Goal: Task Accomplishment & Management: Use online tool/utility

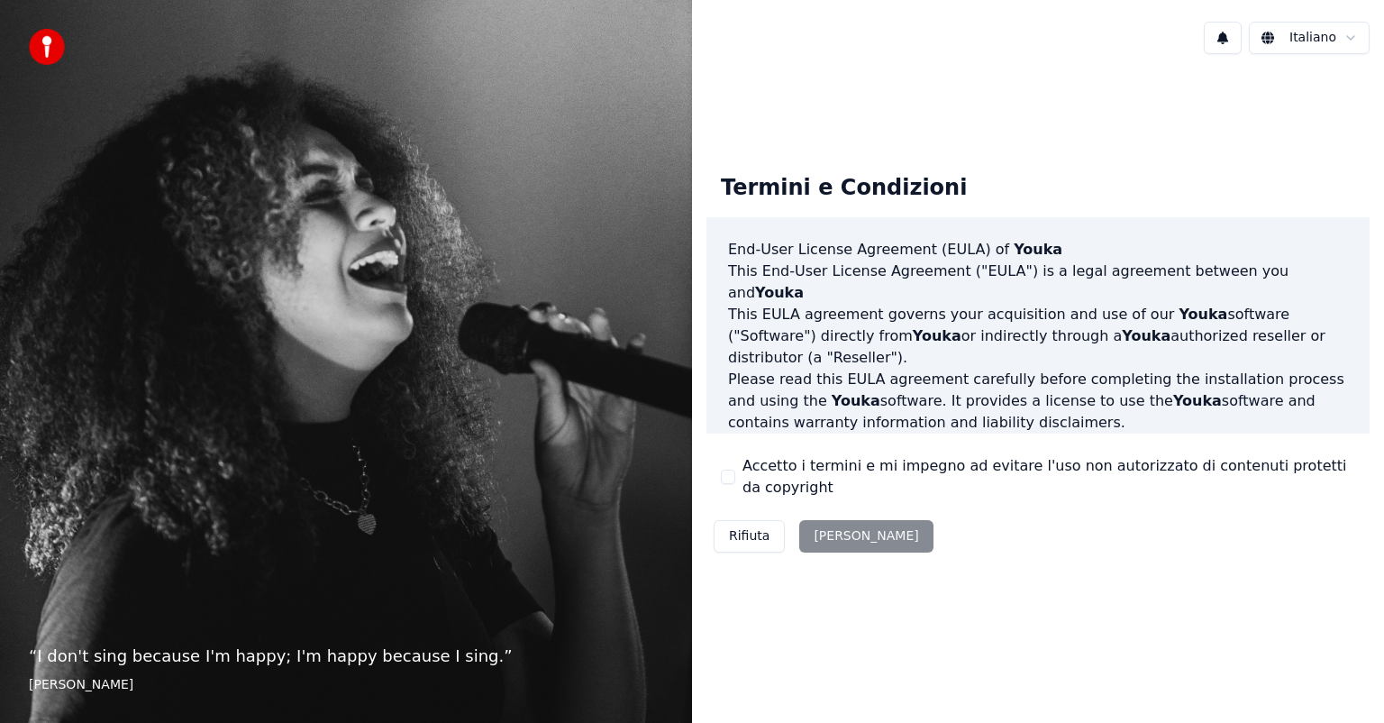
click at [727, 553] on div "Rifiuta [PERSON_NAME]" at bounding box center [823, 536] width 234 height 47
click at [728, 483] on button "Accetto i termini e mi impegno ad evitare l'uso non autorizzato di contenuti pr…" at bounding box center [728, 476] width 14 height 14
click at [854, 536] on button "[PERSON_NAME]" at bounding box center [865, 536] width 133 height 32
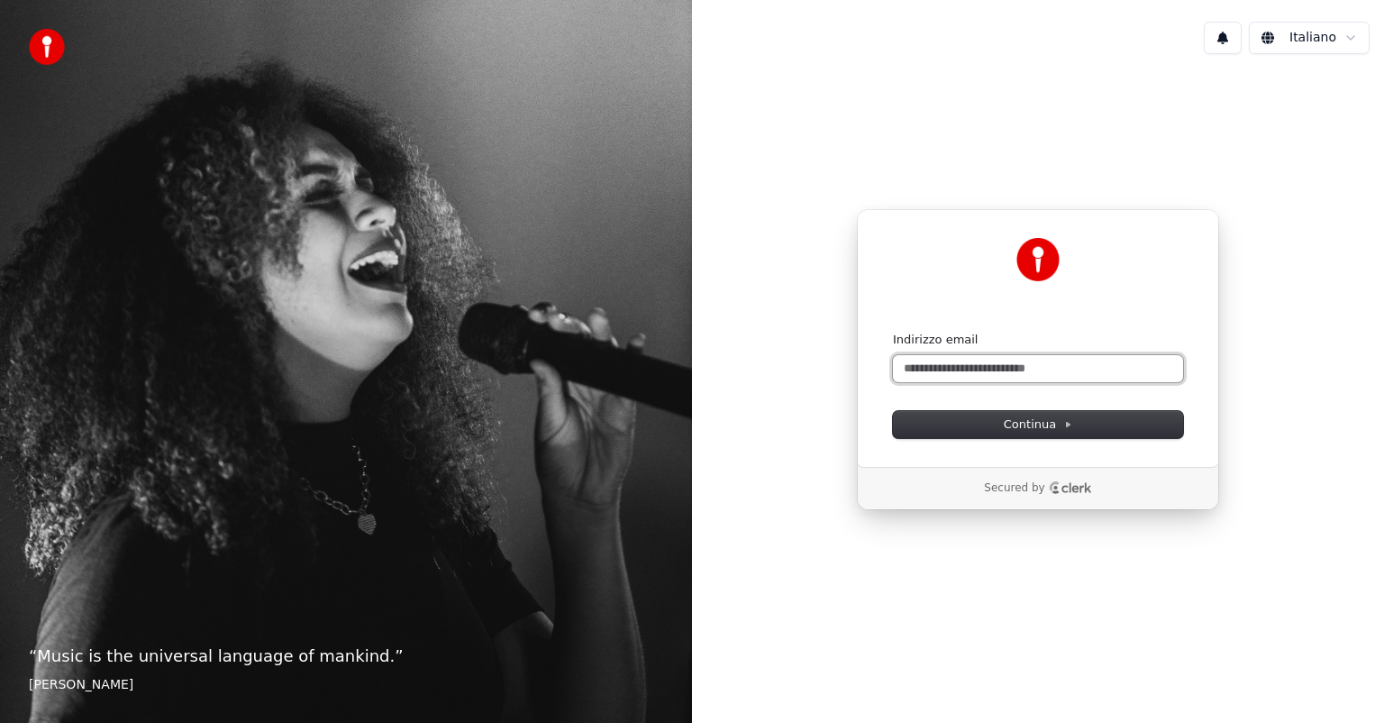
click at [952, 370] on input "Indirizzo email" at bounding box center [1038, 368] width 290 height 27
click at [893, 332] on button "submit" at bounding box center [893, 332] width 0 height 0
type input "**********"
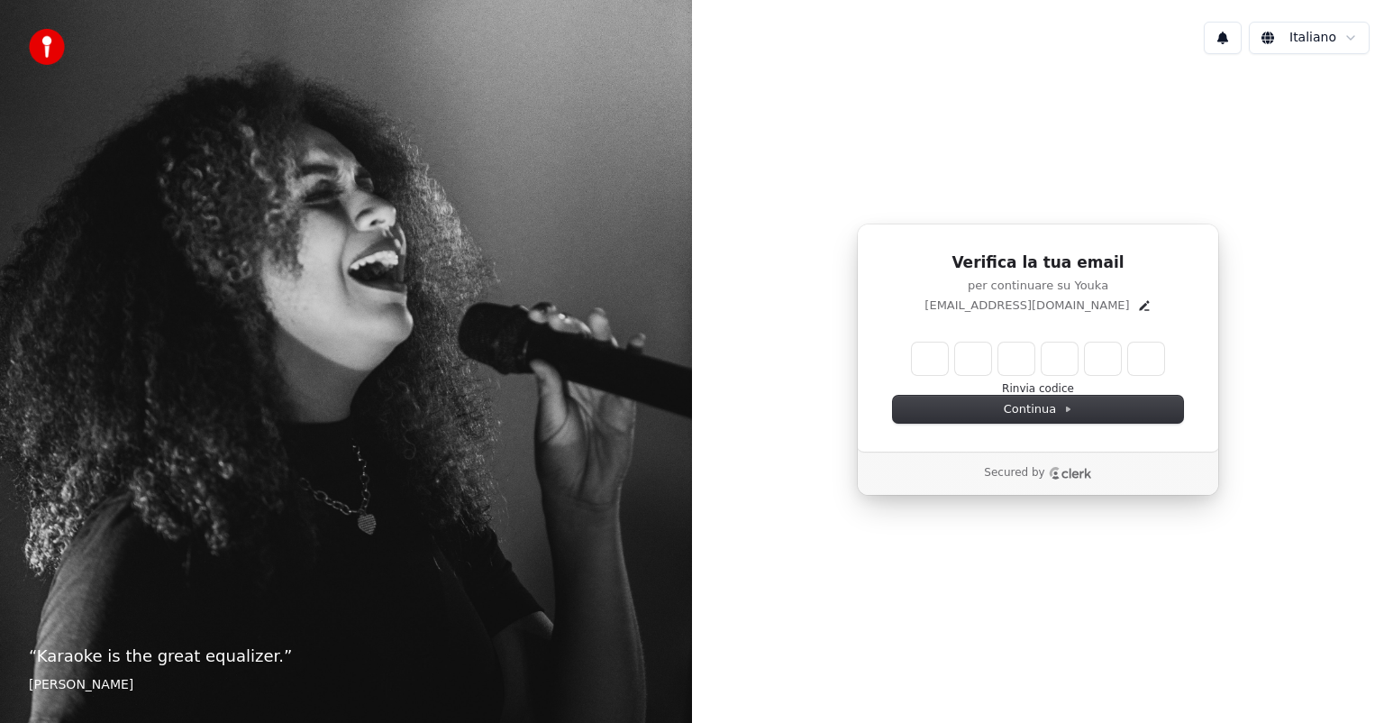
click at [933, 360] on input "Enter verification code" at bounding box center [1038, 358] width 252 height 32
type input "******"
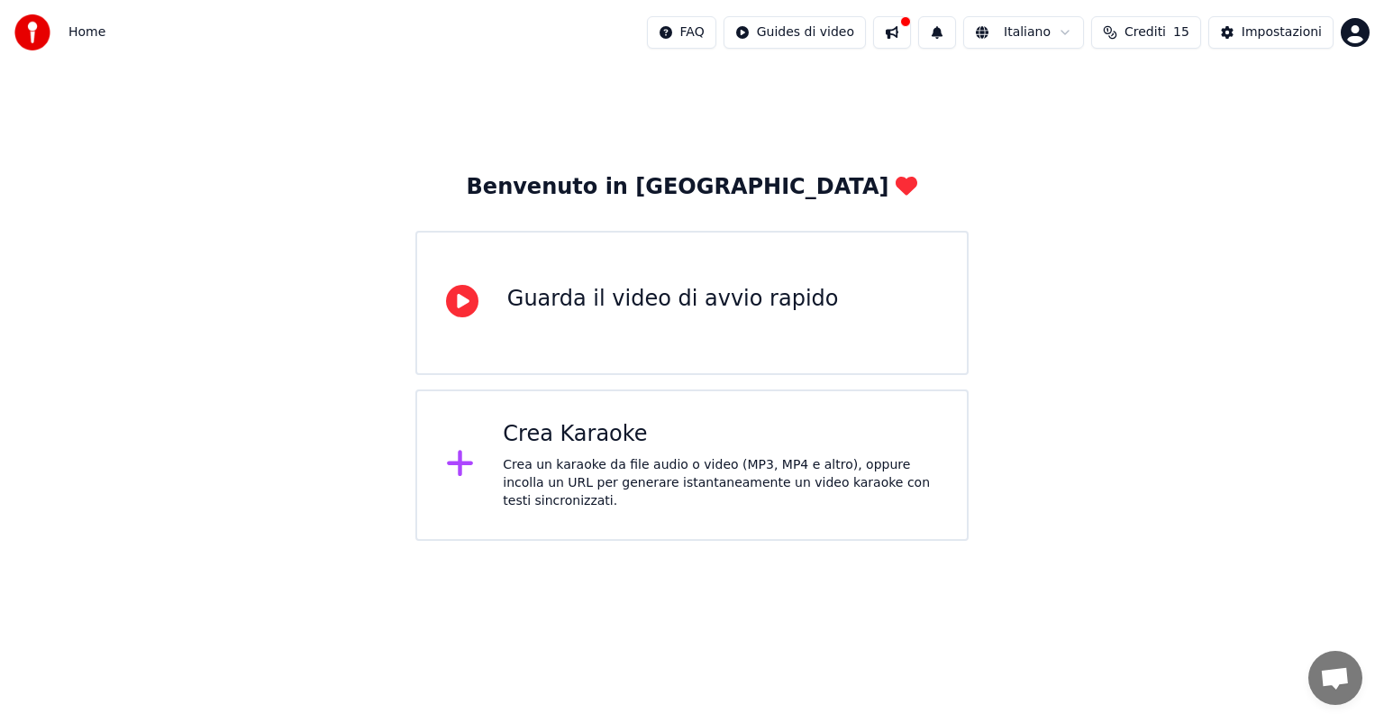
click at [613, 494] on div "Crea un karaoke da file audio o video (MP3, MP4 e altro), oppure incolla un URL…" at bounding box center [720, 483] width 435 height 54
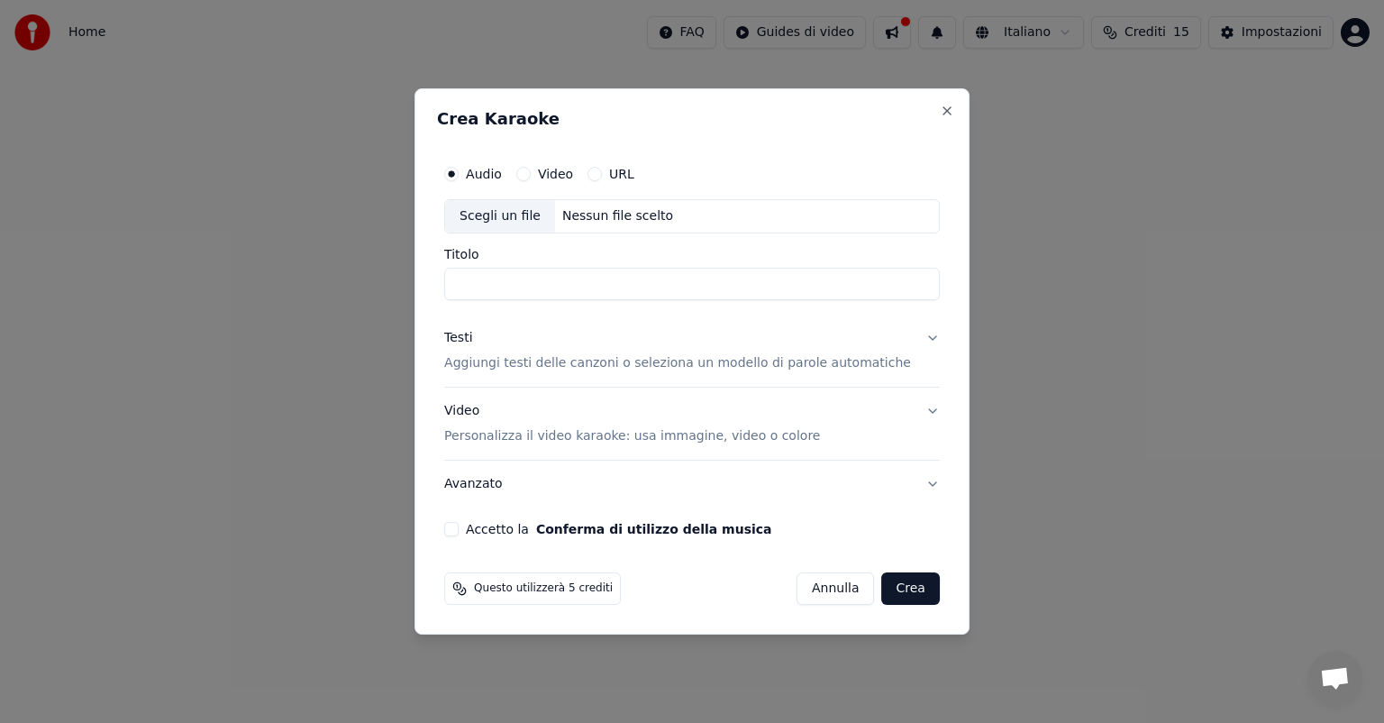
click at [492, 282] on input "Titolo" at bounding box center [691, 284] width 495 height 32
type input "**********"
click at [908, 341] on button "Testi Aggiungi testi delle canzoni o seleziona un modello di parole automatiche" at bounding box center [691, 350] width 495 height 72
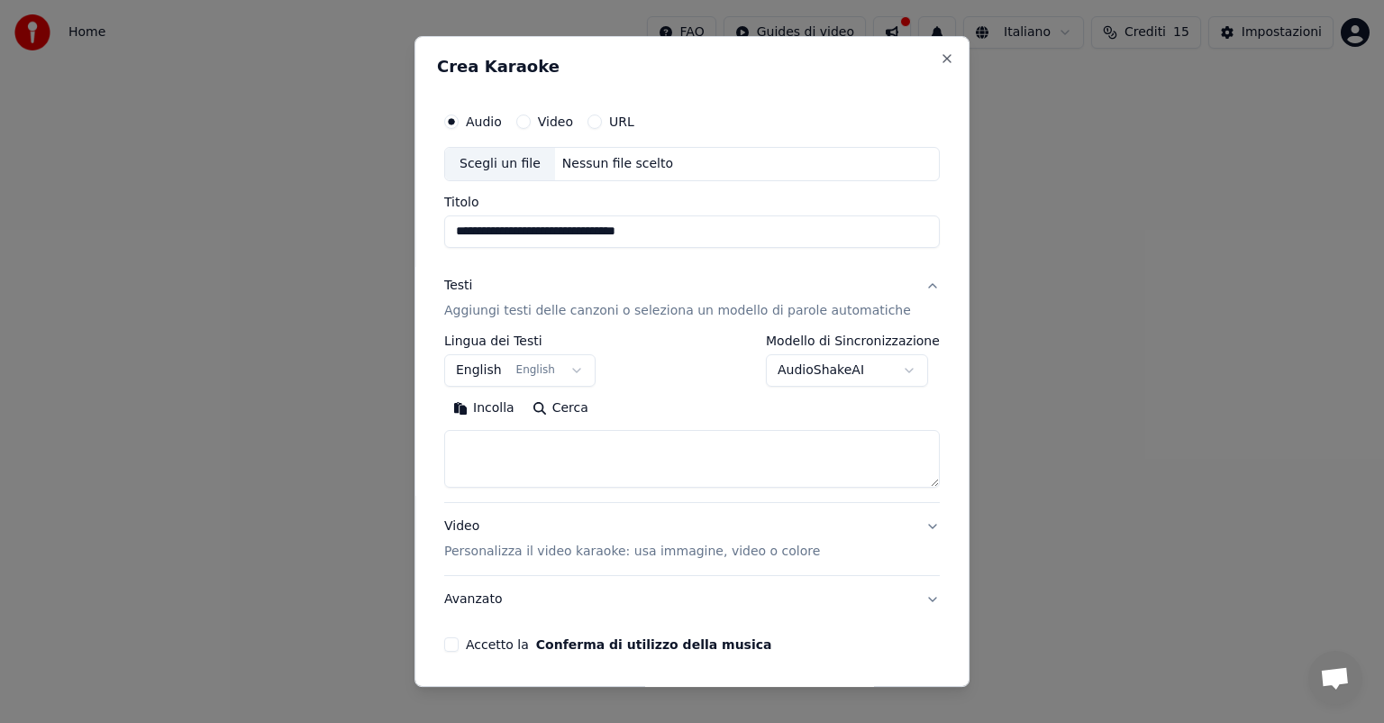
click at [510, 371] on button "English English" at bounding box center [519, 370] width 151 height 32
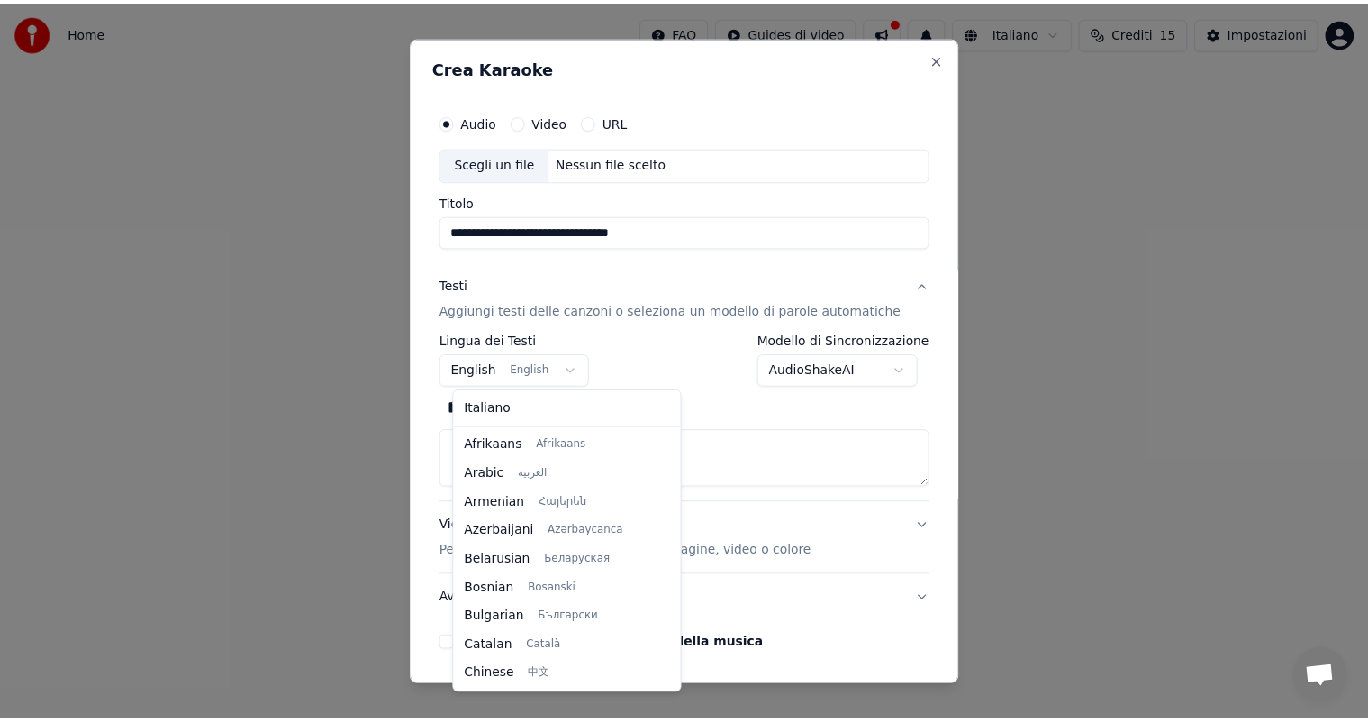
scroll to position [144, 0]
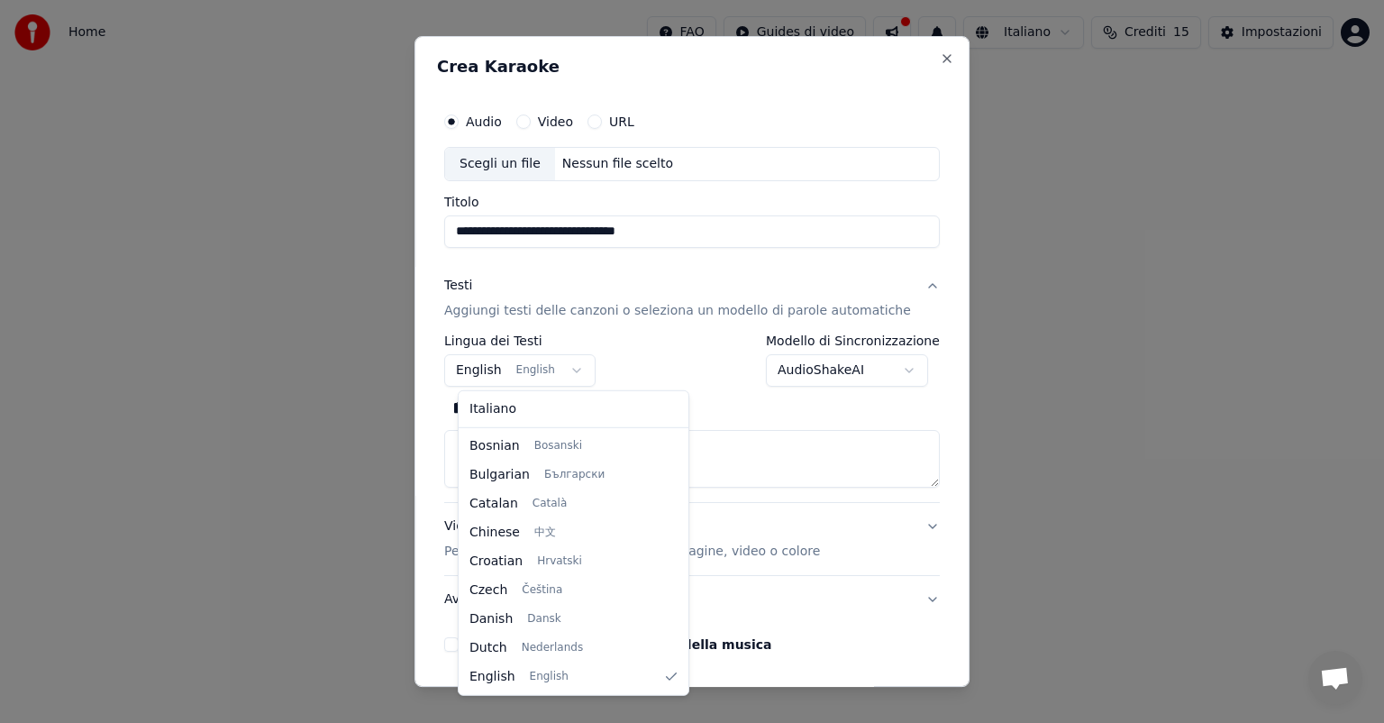
select select "**"
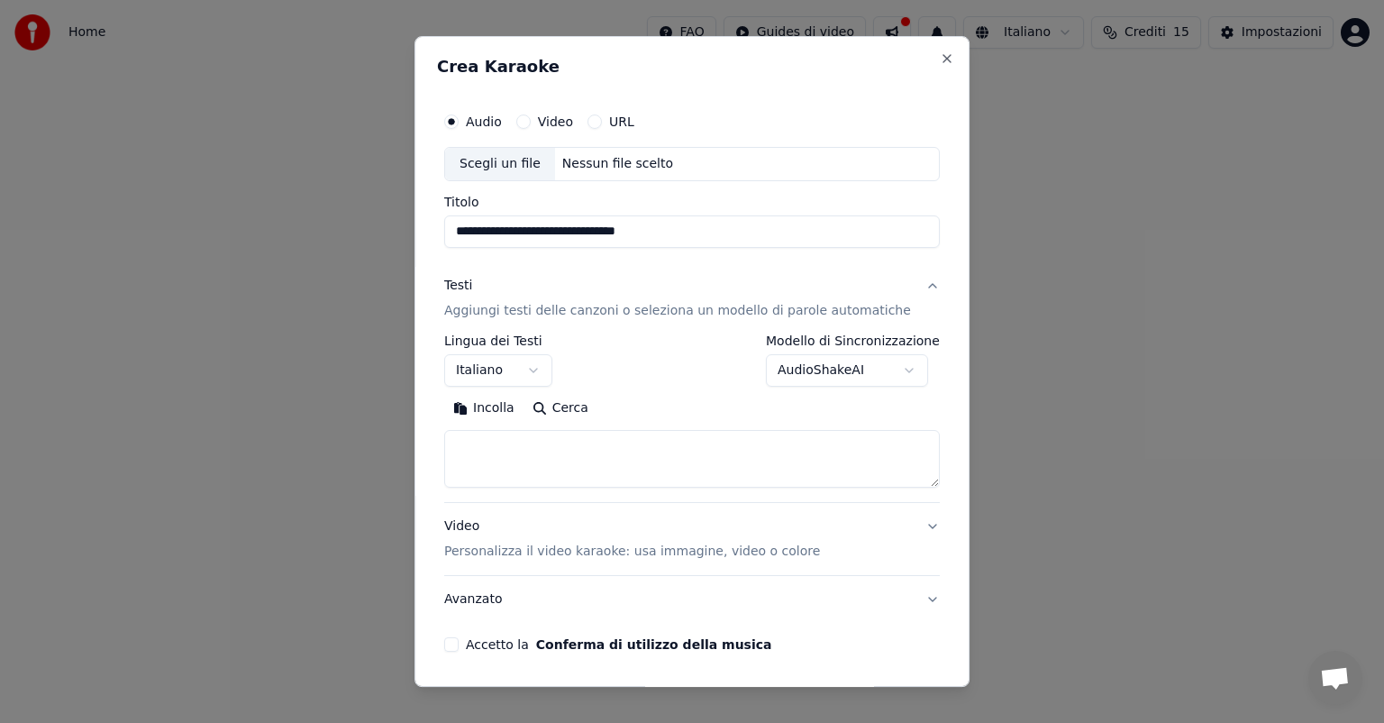
click at [486, 449] on textarea at bounding box center [691, 459] width 495 height 58
click at [501, 411] on button "Incolla" at bounding box center [483, 408] width 79 height 29
type textarea "**********"
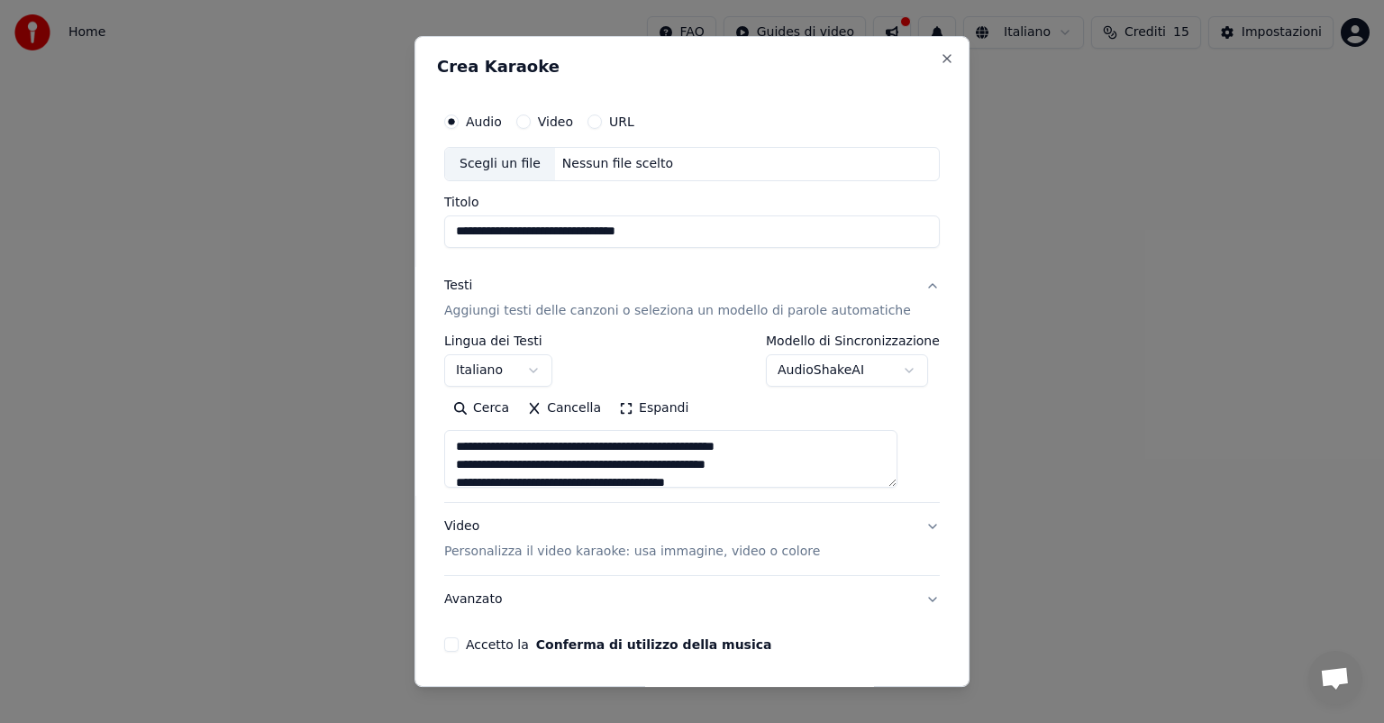
click at [901, 522] on button "Video Personalizza il video karaoke: usa immagine, video o colore" at bounding box center [691, 539] width 495 height 72
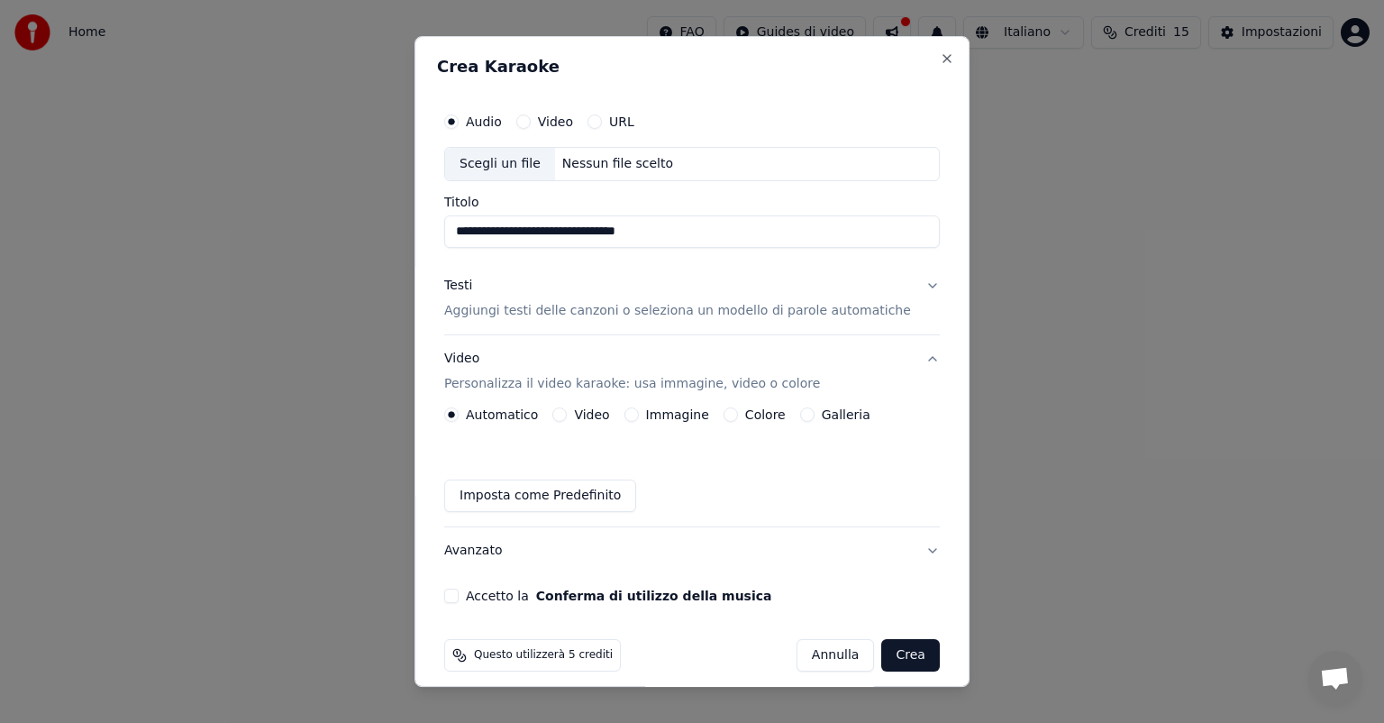
click at [459, 595] on button "Accetto la Conferma di utilizzo della musica" at bounding box center [451, 595] width 14 height 14
click at [883, 657] on button "Crea" at bounding box center [911, 655] width 58 height 32
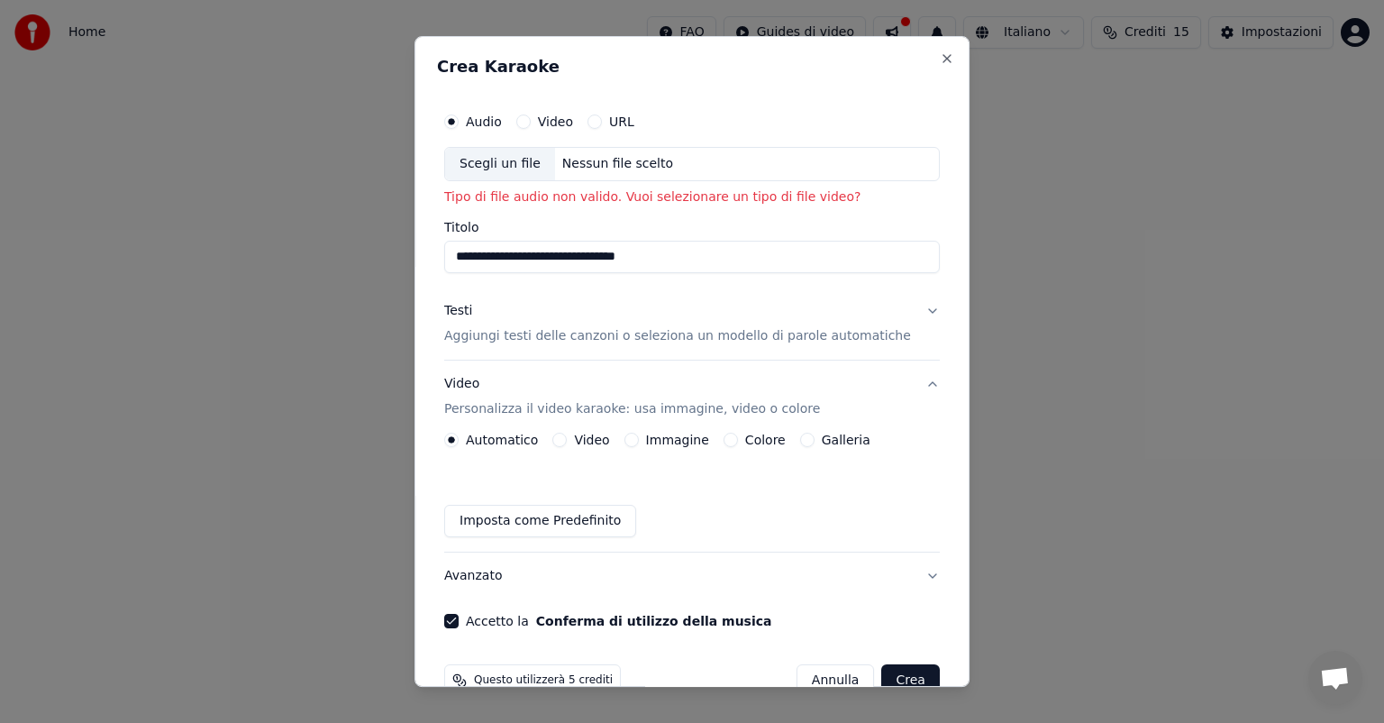
click at [486, 164] on div "Scegli un file" at bounding box center [500, 164] width 110 height 32
type input "**********"
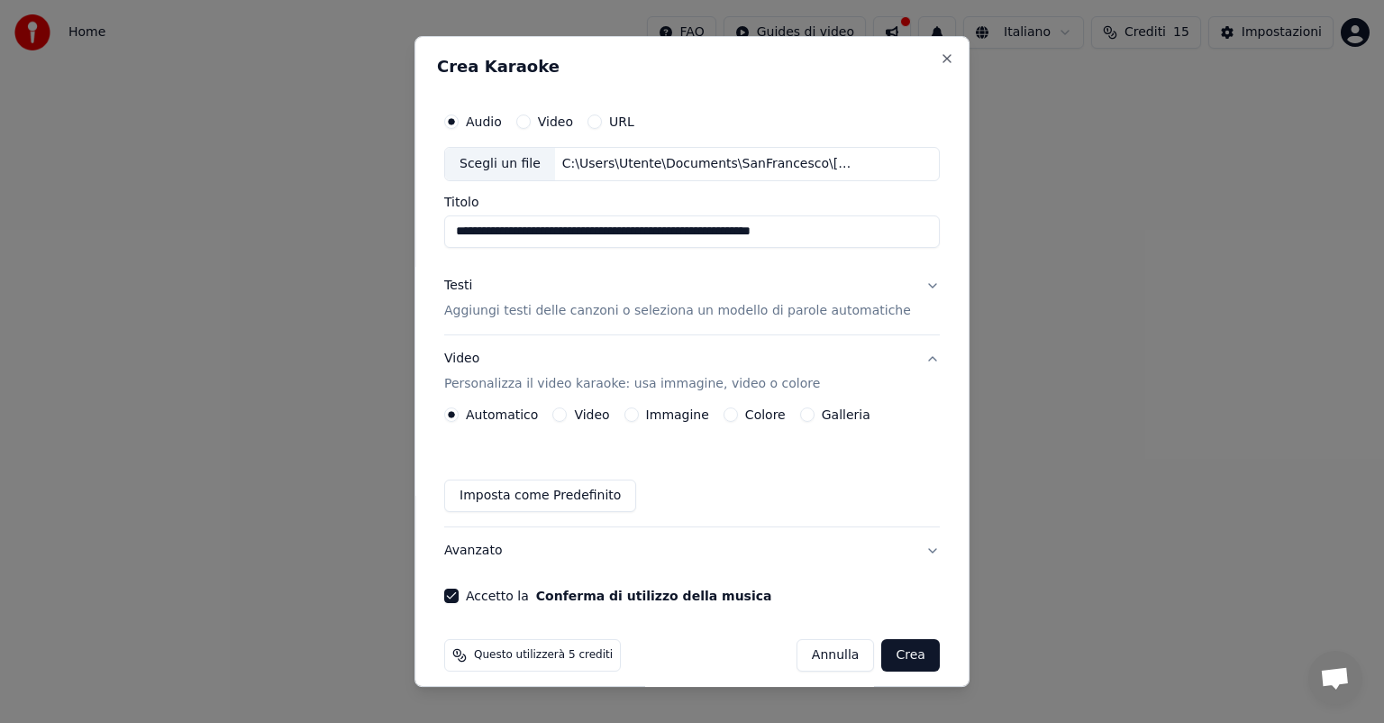
click at [882, 659] on button "Crea" at bounding box center [911, 655] width 58 height 32
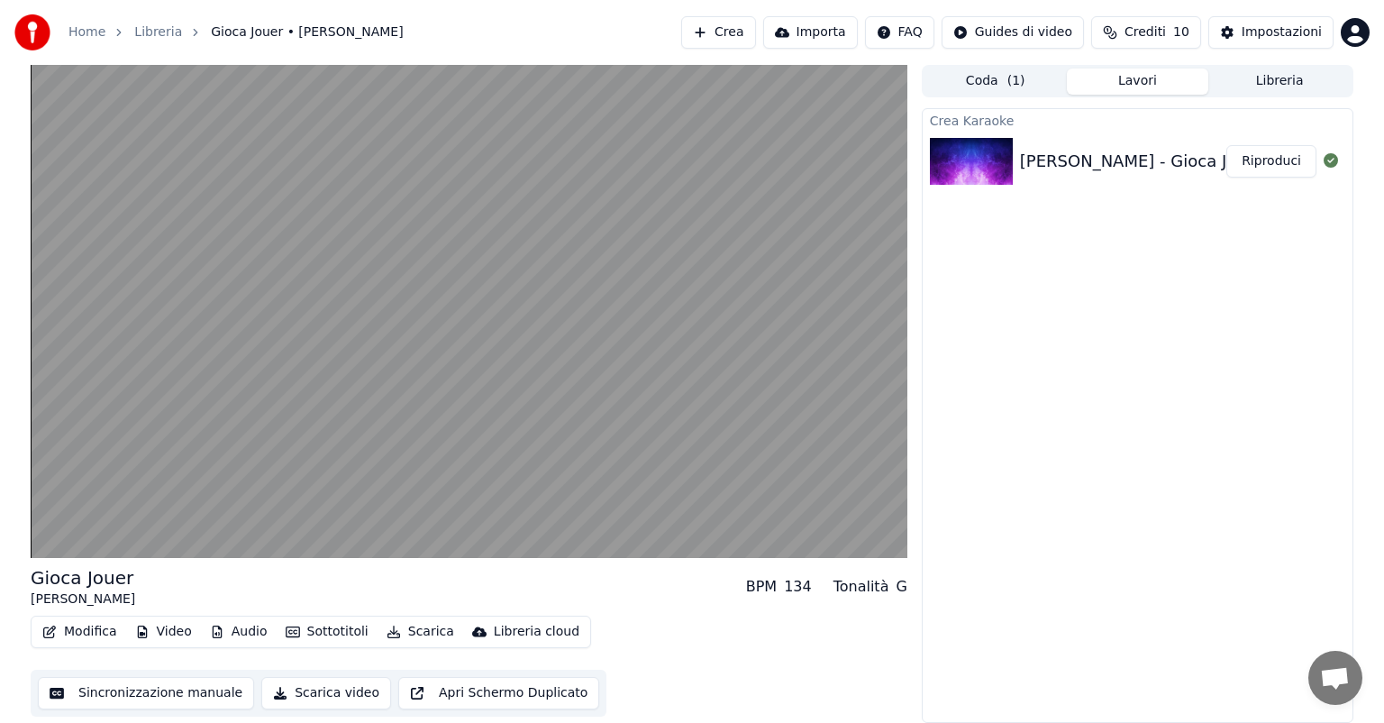
click at [205, 696] on button "Sincronizzazione manuale" at bounding box center [146, 693] width 216 height 32
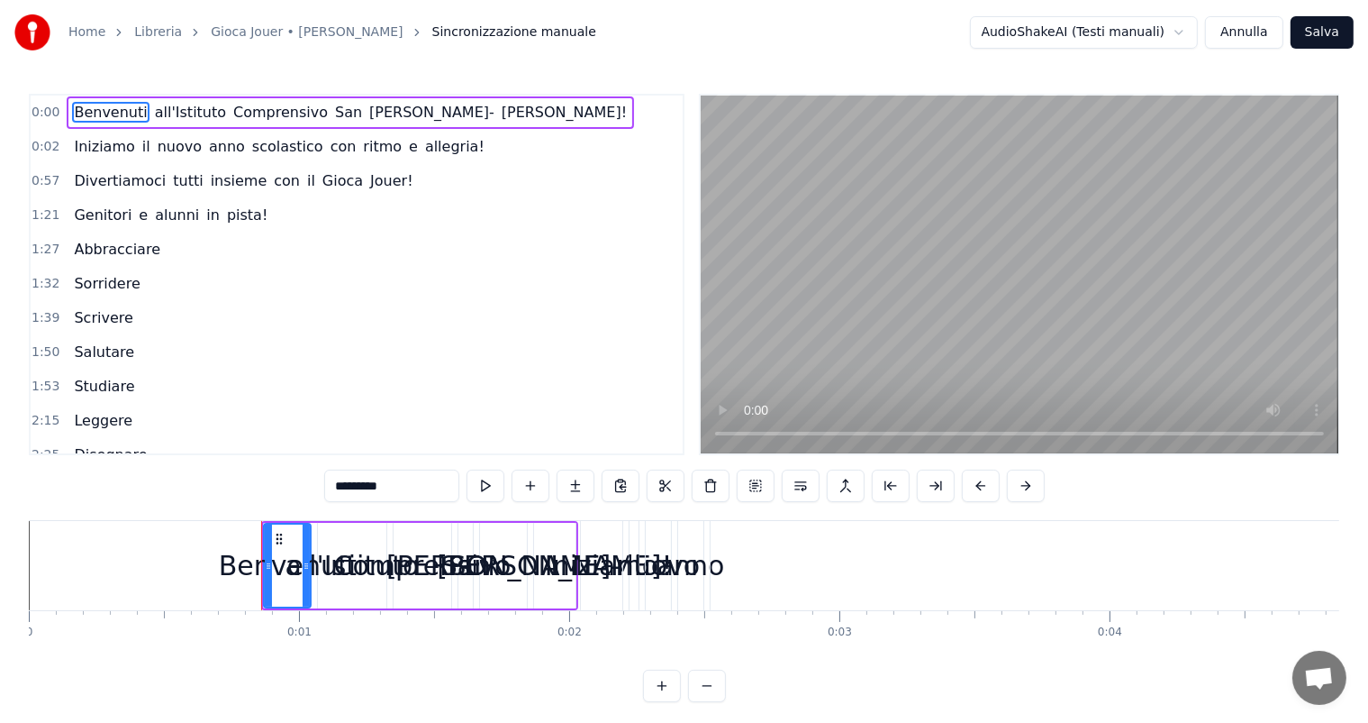
drag, startPoint x: 286, startPoint y: 586, endPoint x: 257, endPoint y: 585, distance: 29.8
click at [265, 585] on div "Benvenuti" at bounding box center [287, 565] width 45 height 82
drag, startPoint x: 263, startPoint y: 566, endPoint x: 177, endPoint y: 569, distance: 86.6
click at [178, 569] on icon at bounding box center [181, 566] width 7 height 14
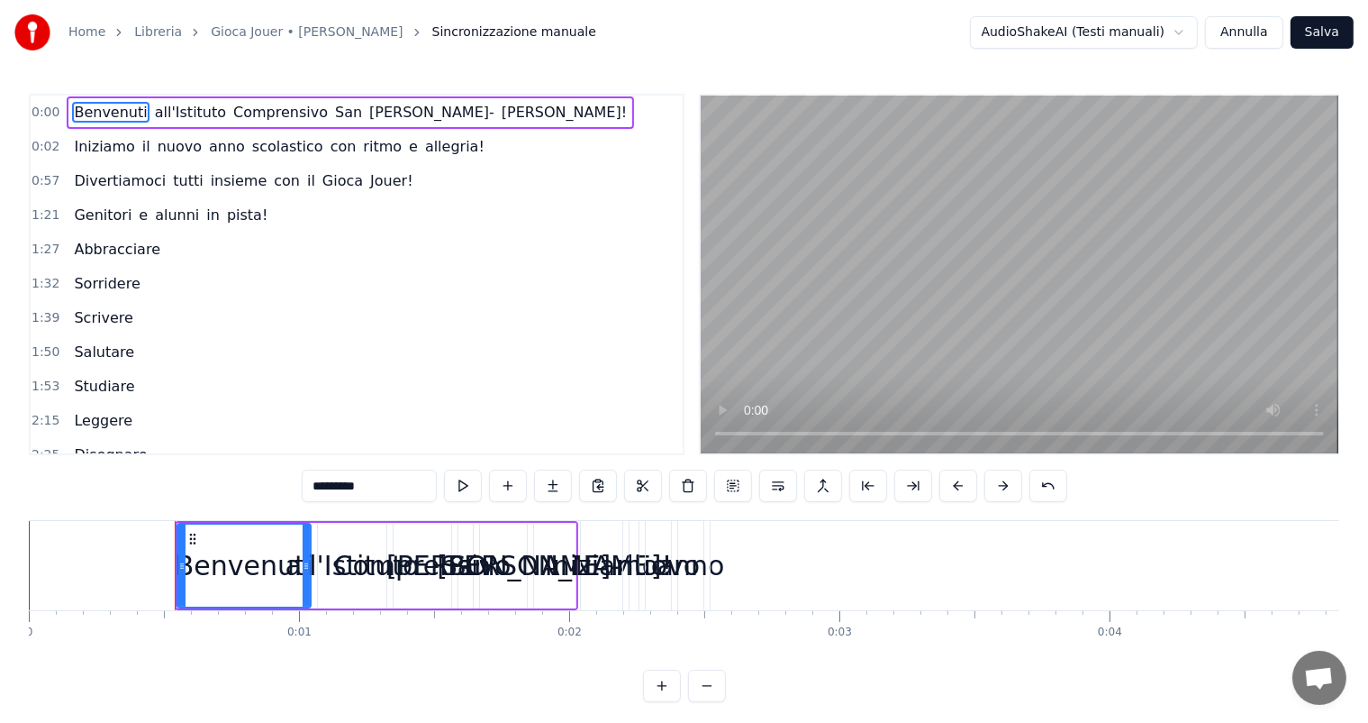
drag, startPoint x: 569, startPoint y: 573, endPoint x: 593, endPoint y: 582, distance: 25.1
click at [593, 582] on div "Iniziamo" at bounding box center [602, 565] width 114 height 41
type input "********"
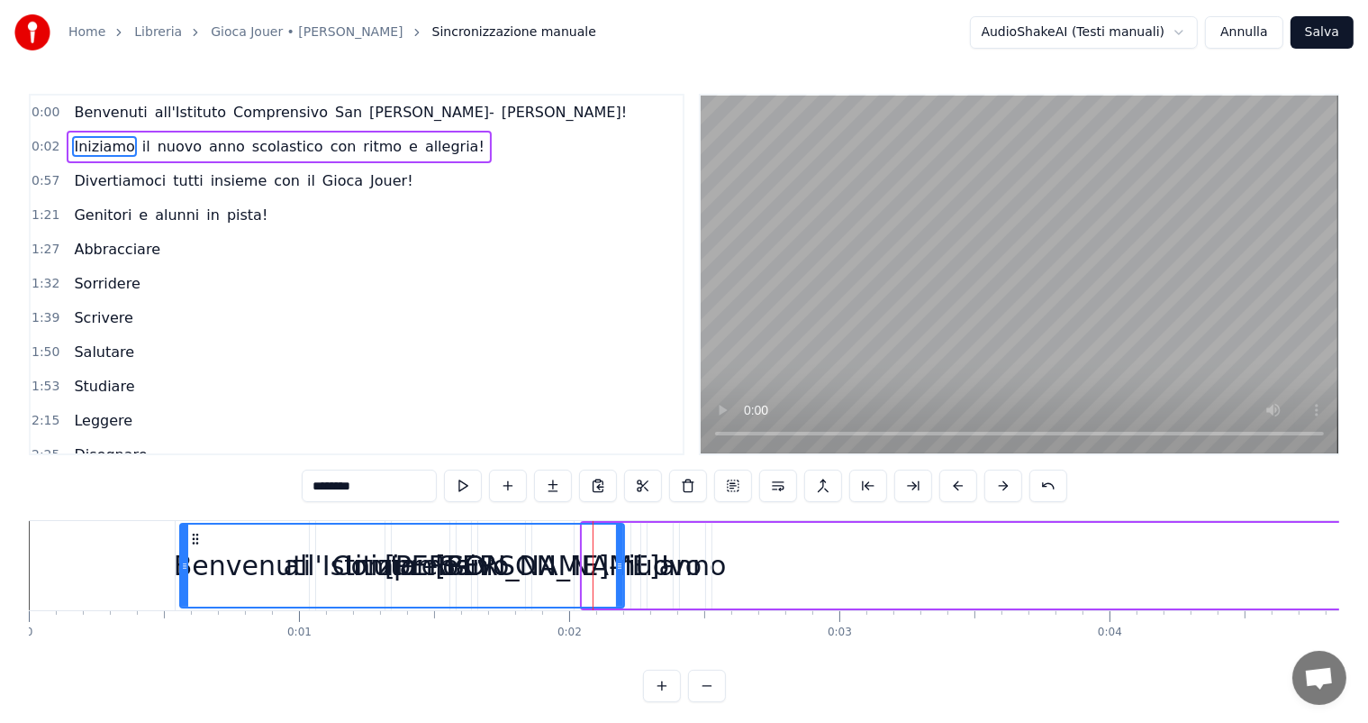
drag, startPoint x: 584, startPoint y: 564, endPoint x: 181, endPoint y: 556, distance: 402.8
click at [181, 556] on div at bounding box center [184, 565] width 7 height 82
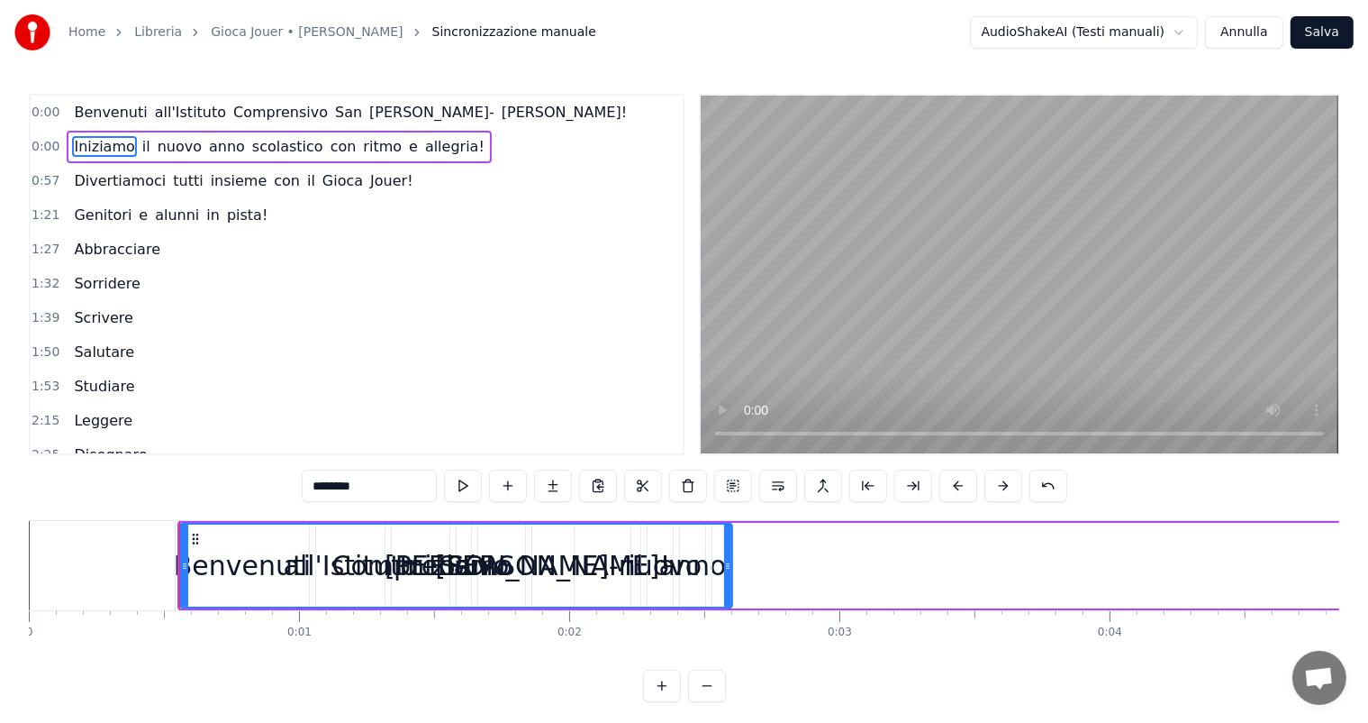
drag, startPoint x: 619, startPoint y: 554, endPoint x: 727, endPoint y: 559, distance: 108.2
click at [727, 559] on div at bounding box center [727, 565] width 7 height 82
click at [1334, 32] on button "Salva" at bounding box center [1322, 32] width 63 height 32
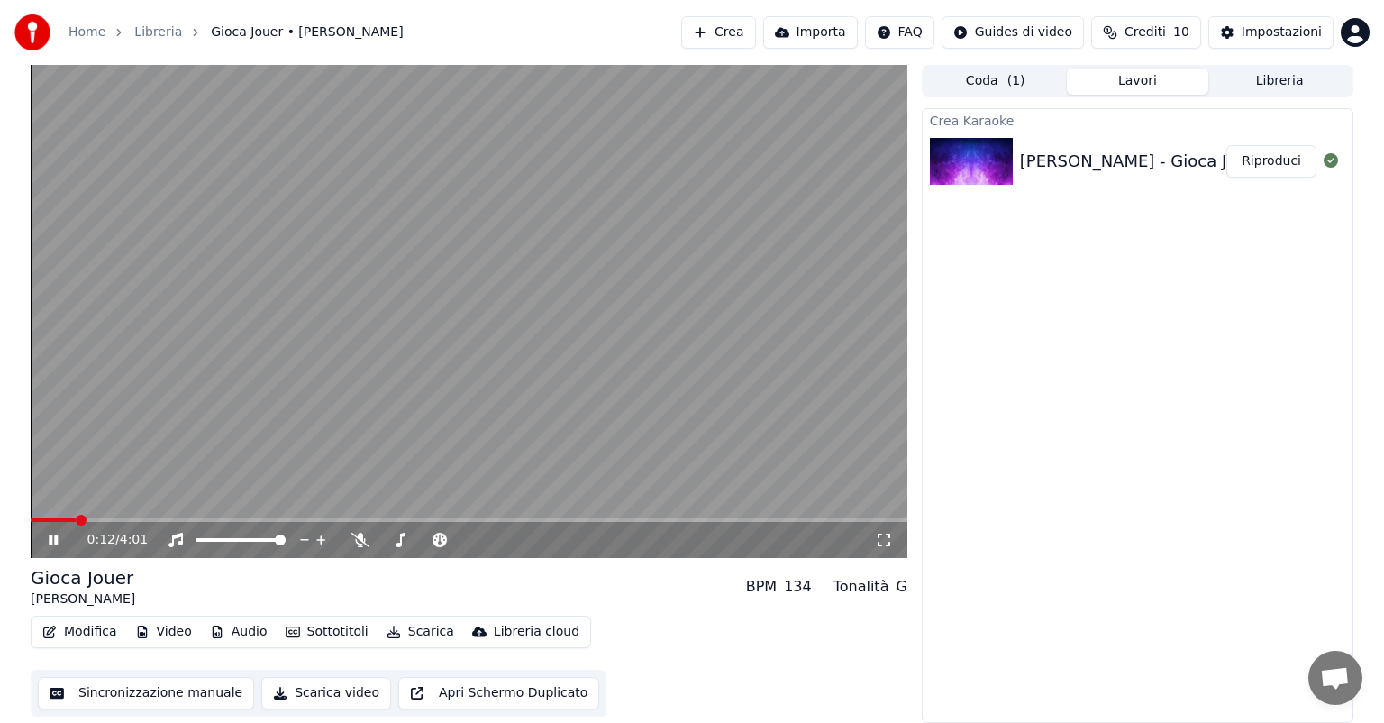
click at [50, 538] on icon at bounding box center [53, 539] width 9 height 11
click at [136, 695] on button "Sincronizzazione manuale" at bounding box center [146, 693] width 216 height 32
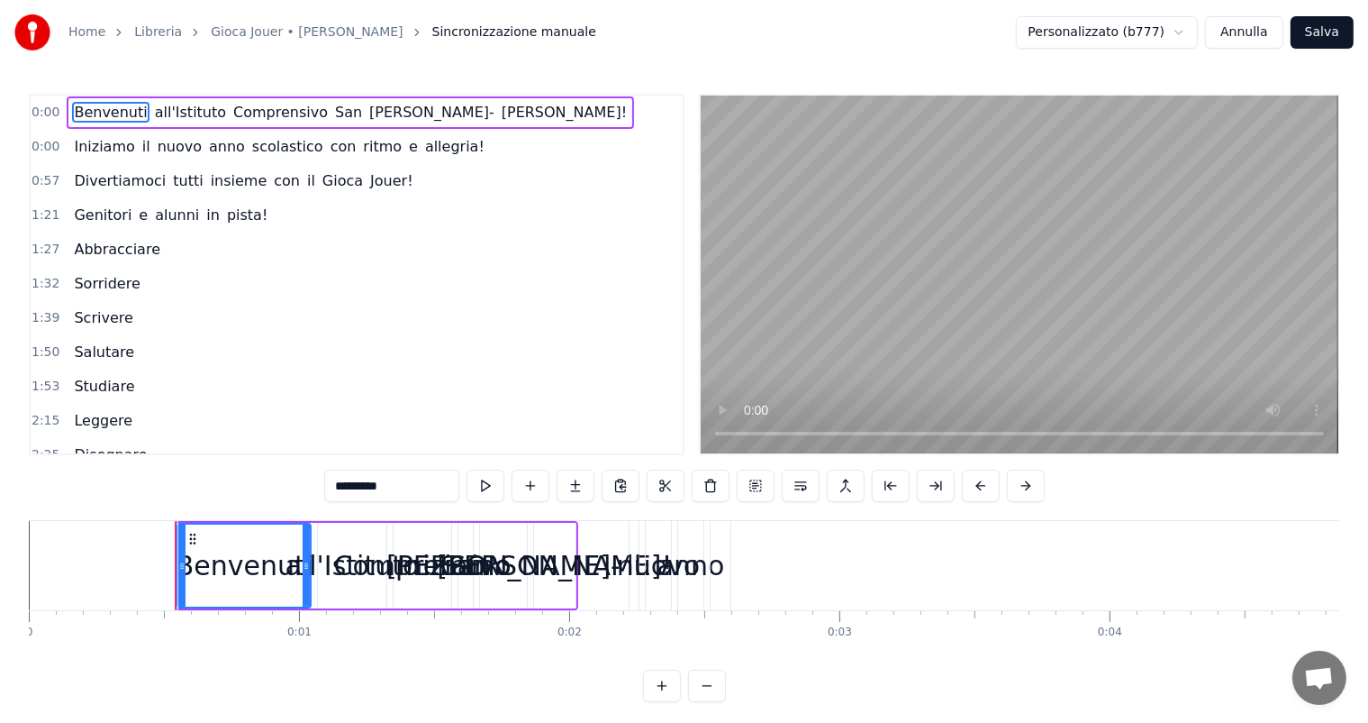
drag, startPoint x: 180, startPoint y: 566, endPoint x: 234, endPoint y: 566, distance: 54.1
click at [234, 566] on div "Iniziamo" at bounding box center [454, 565] width 552 height 89
type input "********"
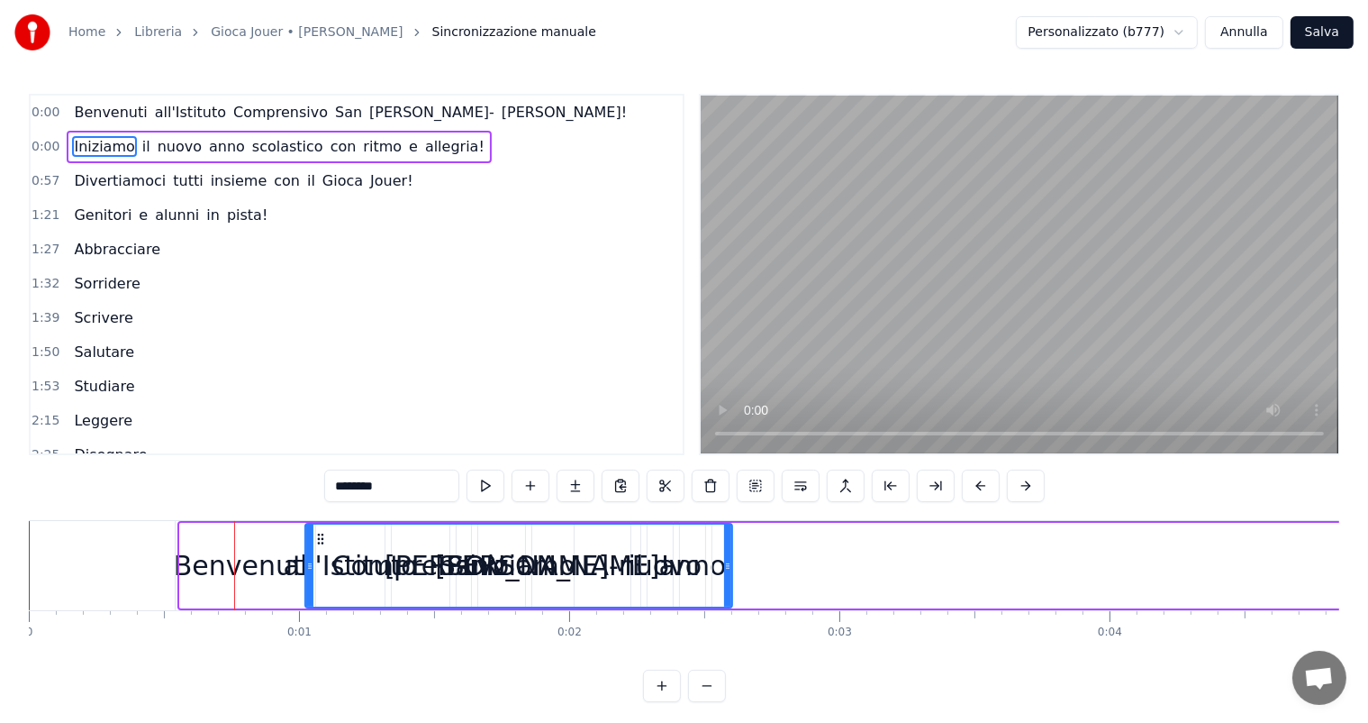
drag, startPoint x: 181, startPoint y: 567, endPoint x: 306, endPoint y: 564, distance: 125.3
click at [306, 564] on icon at bounding box center [309, 566] width 7 height 14
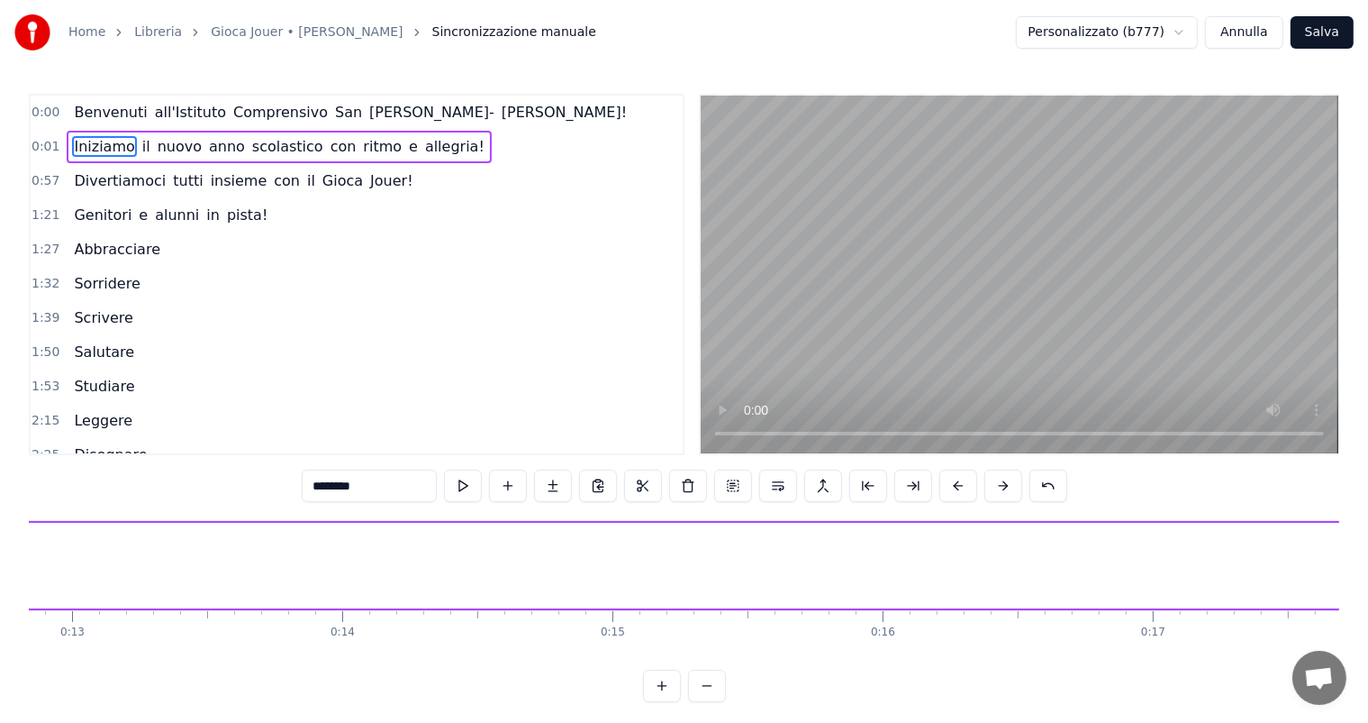
scroll to position [0, 3295]
type input "**********"
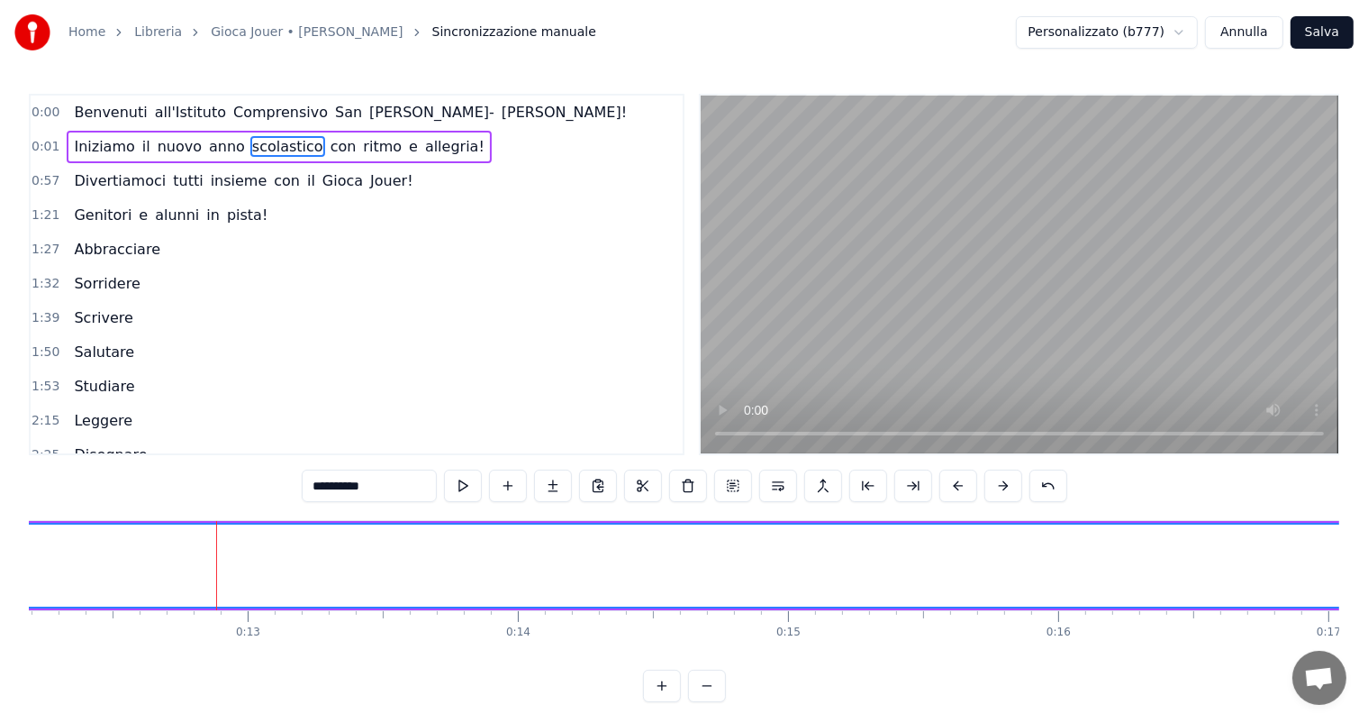
drag, startPoint x: 217, startPoint y: 571, endPoint x: 148, endPoint y: 560, distance: 70.2
click at [1250, 33] on button "Annulla" at bounding box center [1244, 32] width 78 height 32
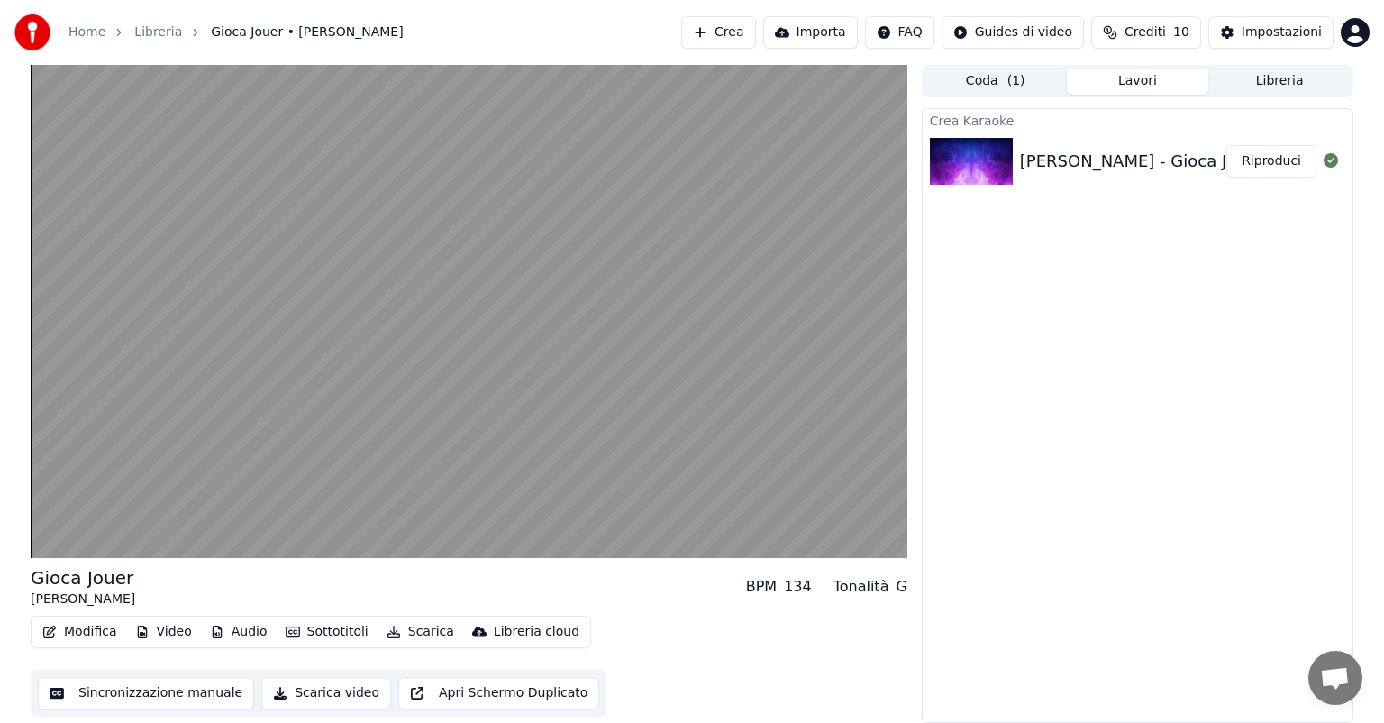
click at [144, 696] on button "Sincronizzazione manuale" at bounding box center [146, 693] width 216 height 32
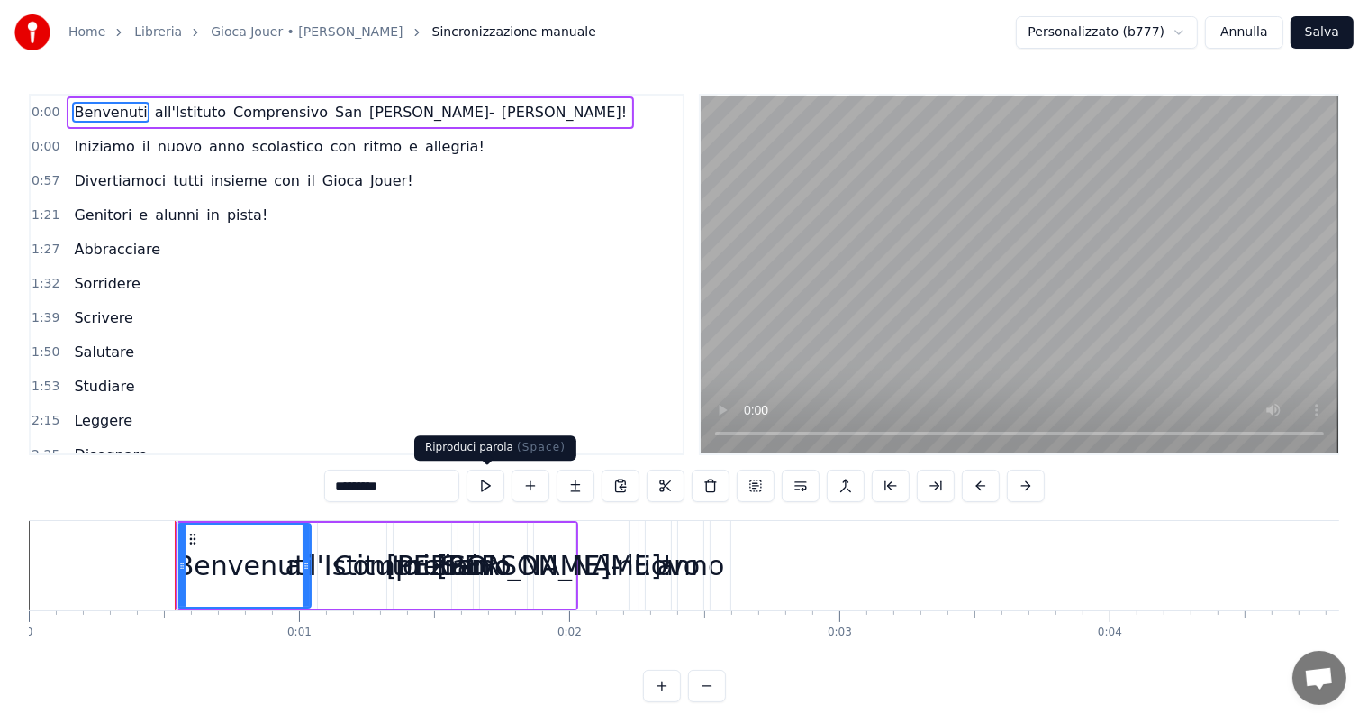
click at [481, 488] on button at bounding box center [486, 485] width 38 height 32
drag, startPoint x: 307, startPoint y: 566, endPoint x: 350, endPoint y: 562, distance: 42.5
click at [350, 562] on div "Iniziamo" at bounding box center [454, 565] width 552 height 89
type input "********"
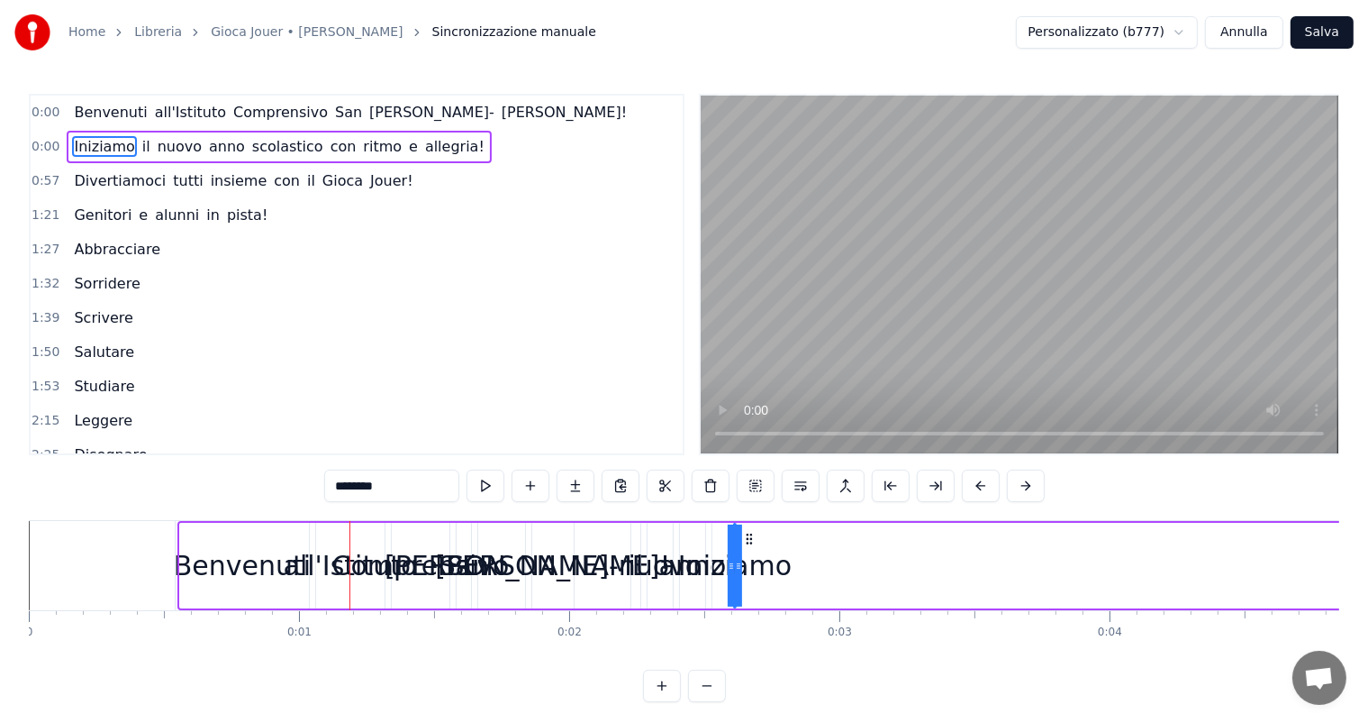
drag, startPoint x: 186, startPoint y: 567, endPoint x: 759, endPoint y: 598, distance: 573.8
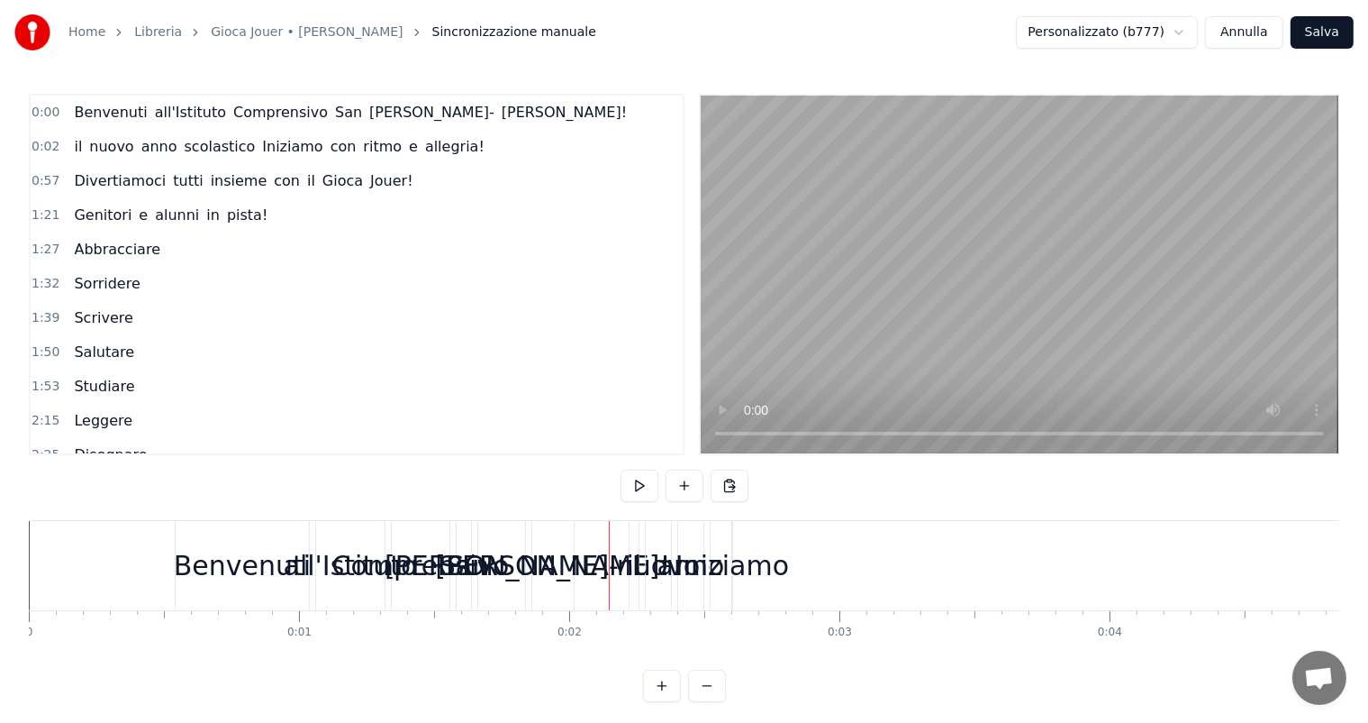
drag, startPoint x: 639, startPoint y: 562, endPoint x: 1037, endPoint y: 580, distance: 398.6
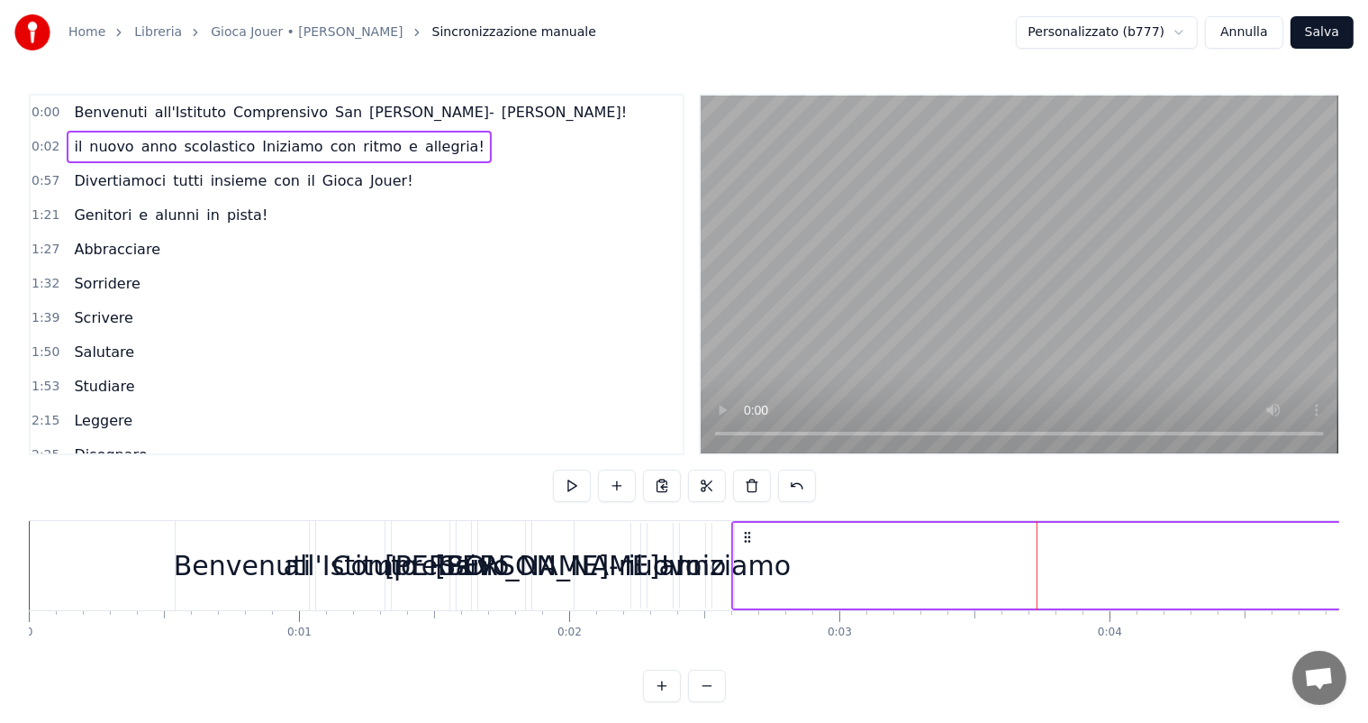
drag, startPoint x: 732, startPoint y: 562, endPoint x: 1060, endPoint y: 577, distance: 328.2
drag, startPoint x: 734, startPoint y: 527, endPoint x: 968, endPoint y: 554, distance: 234.9
drag, startPoint x: 473, startPoint y: 573, endPoint x: 407, endPoint y: 577, distance: 65.9
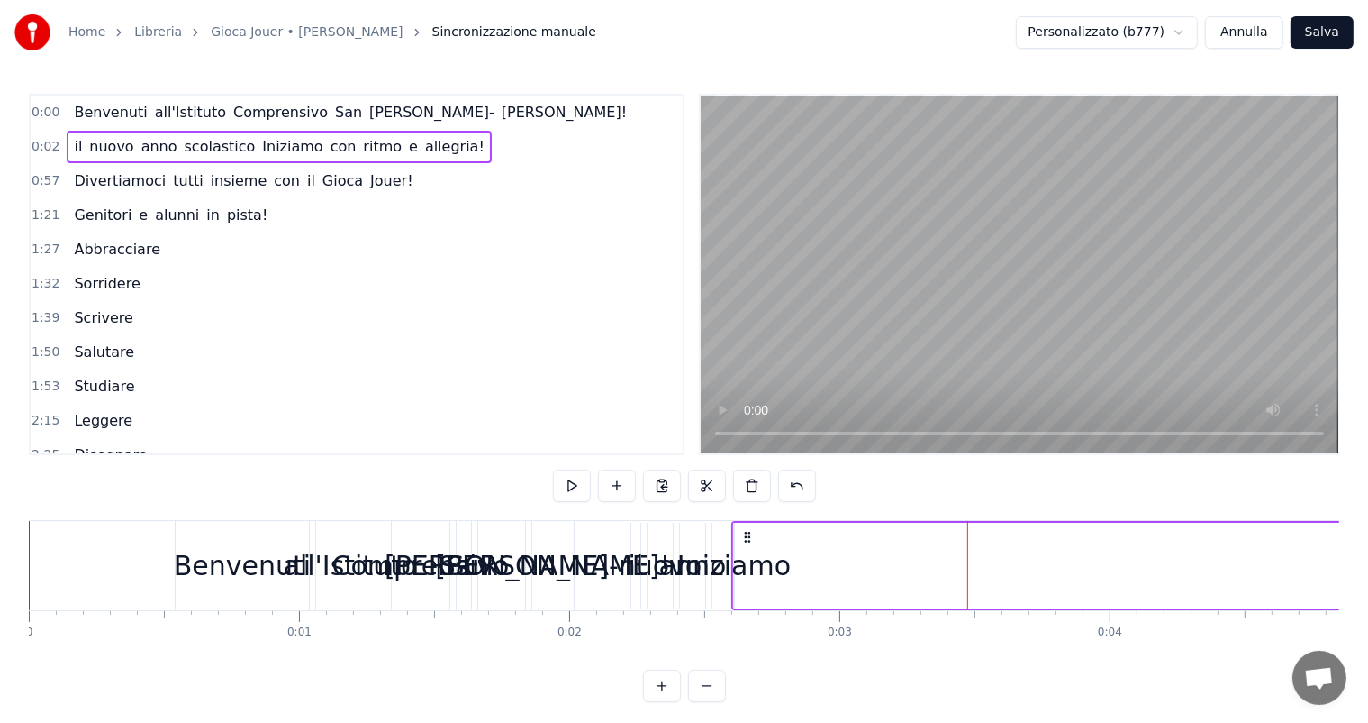
click at [407, 577] on div "Benvenuti all'Istituto Comprensivo San Francesco- Pacelli!" at bounding box center [377, 565] width 404 height 89
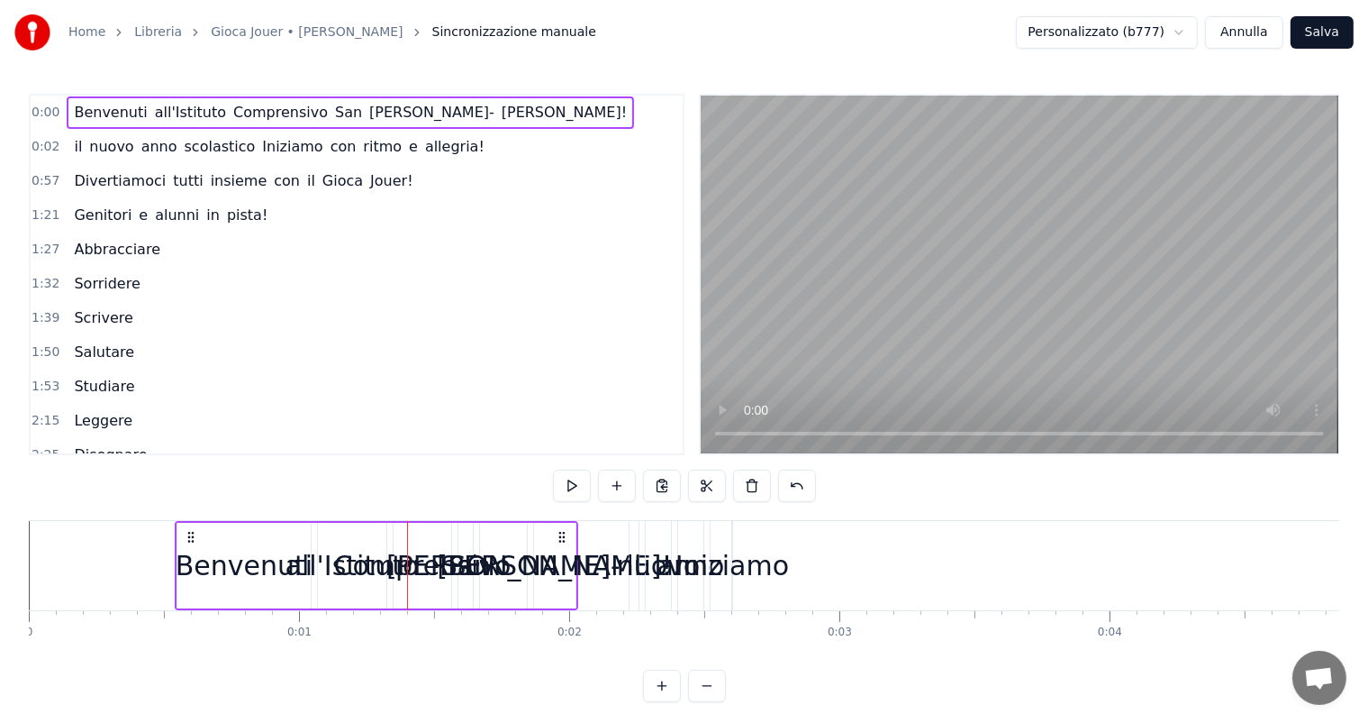
drag, startPoint x: 177, startPoint y: 562, endPoint x: 445, endPoint y: 595, distance: 270.4
click at [445, 595] on div "Benvenuti all'Istituto Comprensivo San Francesco- Pacelli!" at bounding box center [377, 565] width 404 height 89
drag, startPoint x: 577, startPoint y: 559, endPoint x: 836, endPoint y: 613, distance: 264.8
click at [836, 613] on div "Benvenuti all'Istituto Comprensivo San Francesco- Pacelli! il nuovo anno scolas…" at bounding box center [684, 587] width 1311 height 135
click at [573, 489] on button at bounding box center [572, 485] width 38 height 32
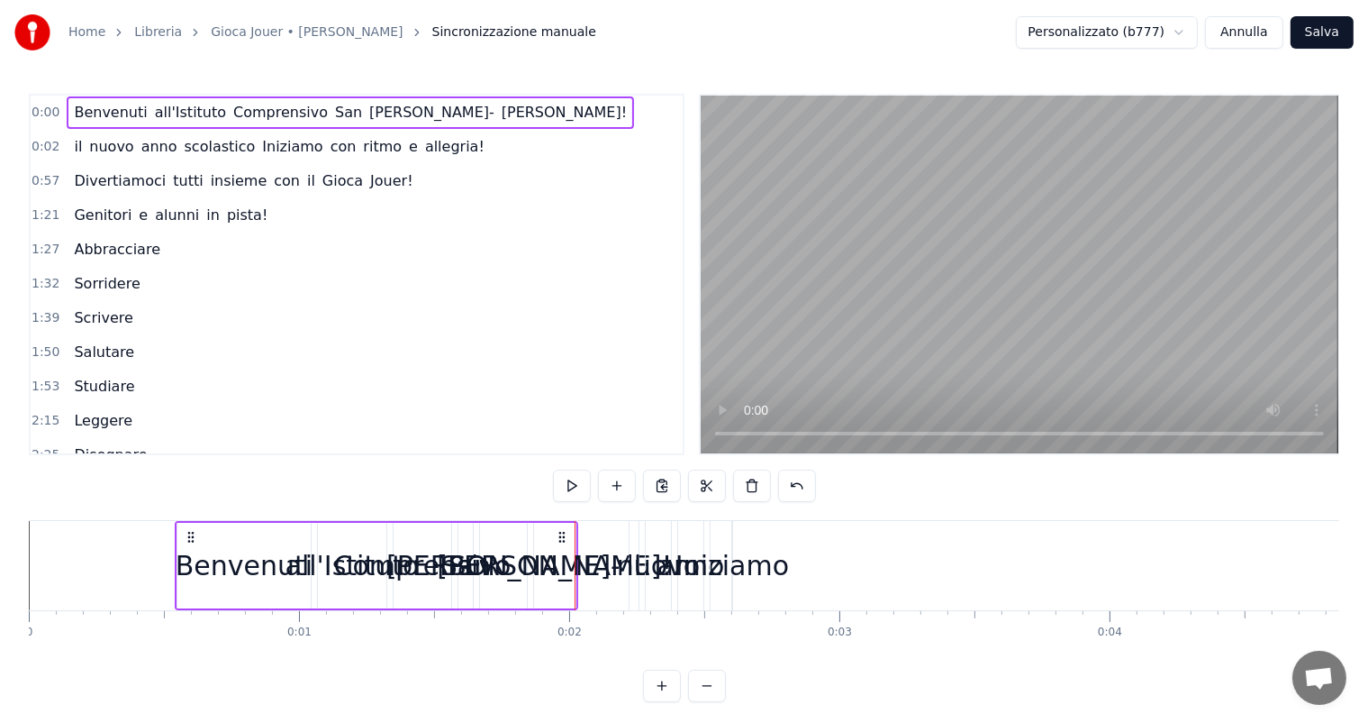
click at [190, 538] on icon at bounding box center [191, 537] width 14 height 14
click at [562, 535] on icon at bounding box center [562, 537] width 14 height 14
click at [191, 535] on icon at bounding box center [191, 537] width 14 height 14
drag, startPoint x: 574, startPoint y: 597, endPoint x: 227, endPoint y: 537, distance: 352.1
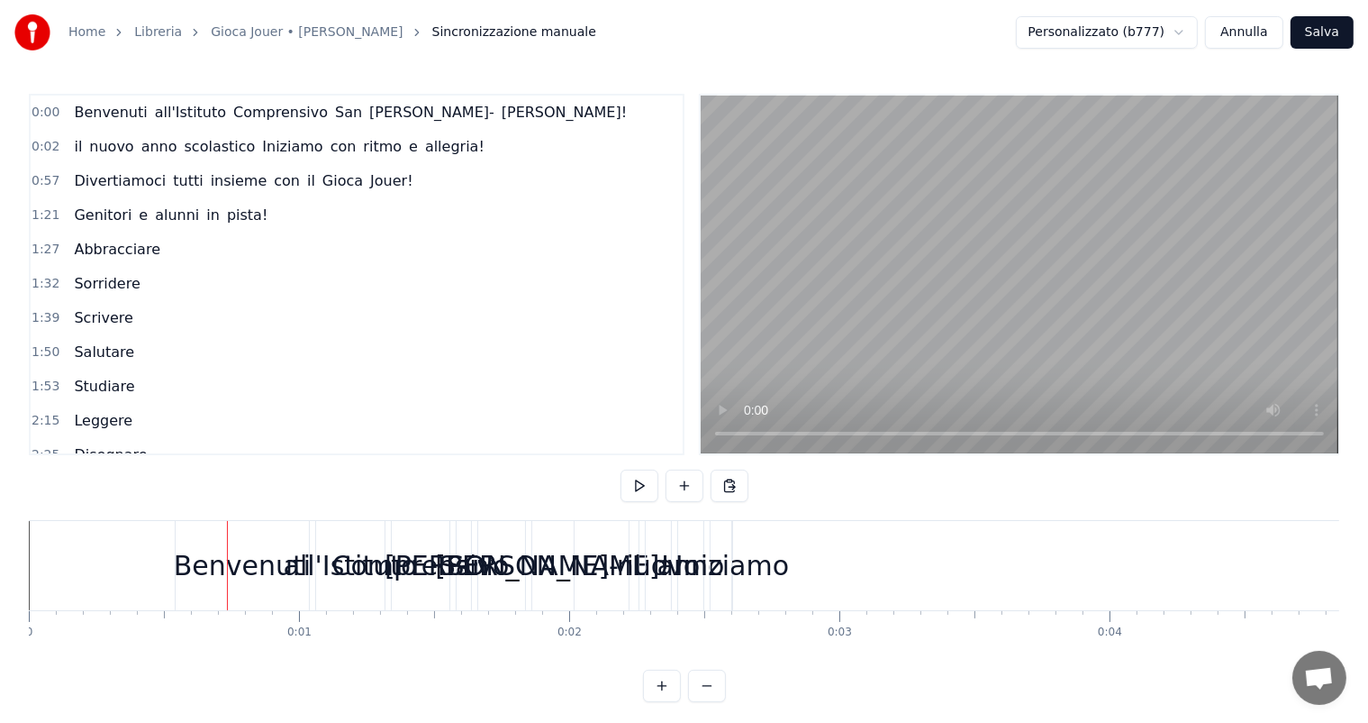
click at [344, 569] on div "Comprensivo" at bounding box center [420, 565] width 177 height 41
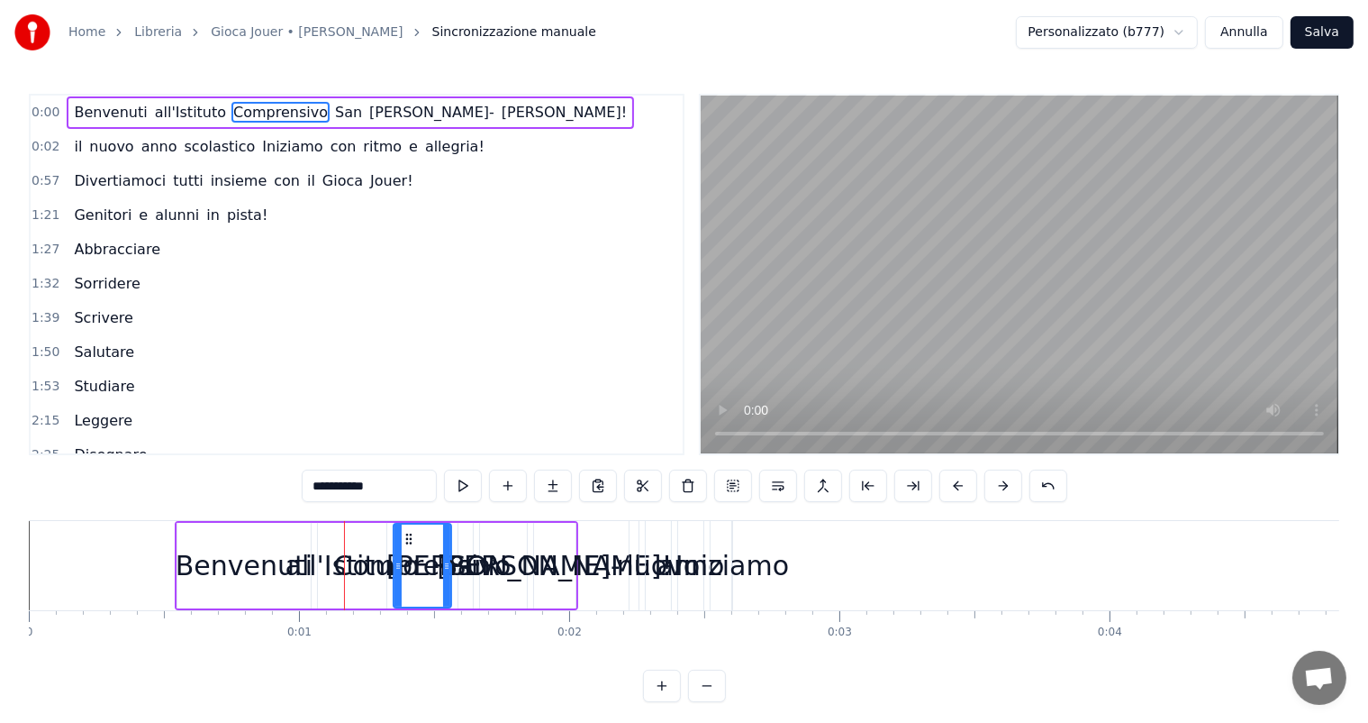
scroll to position [23, 0]
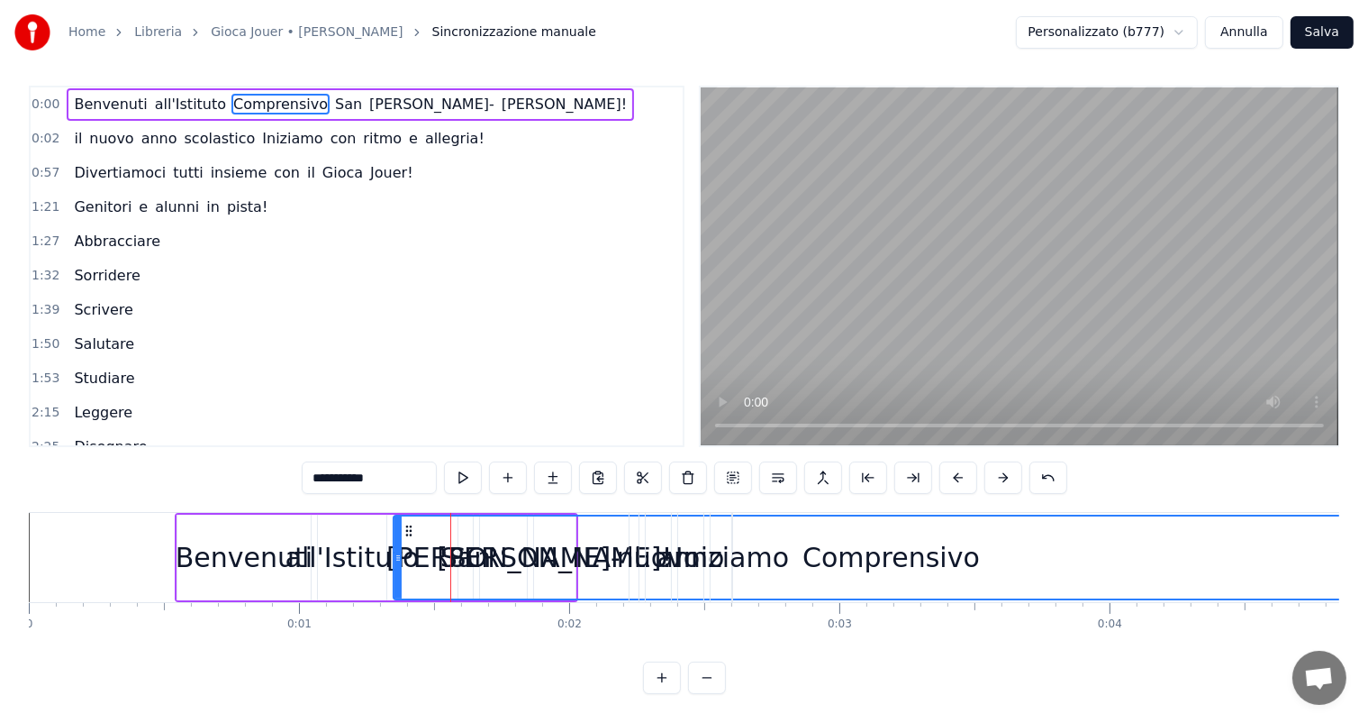
drag, startPoint x: 445, startPoint y: 541, endPoint x: 1383, endPoint y: 505, distance: 938.6
click at [1368, 505] on html "**********" at bounding box center [684, 357] width 1368 height 731
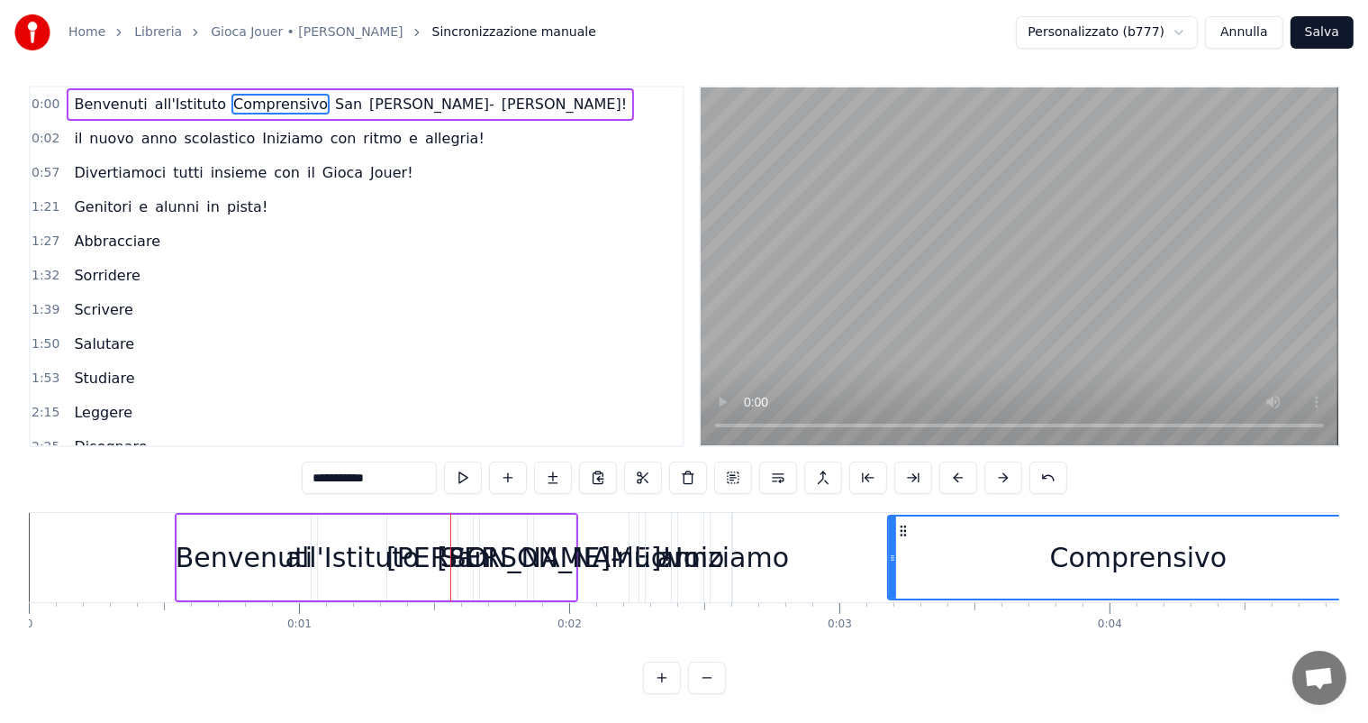
drag, startPoint x: 396, startPoint y: 541, endPoint x: 891, endPoint y: 488, distance: 497.4
click at [443, 541] on div "Francesco-" at bounding box center [503, 557] width 234 height 41
type input "**********"
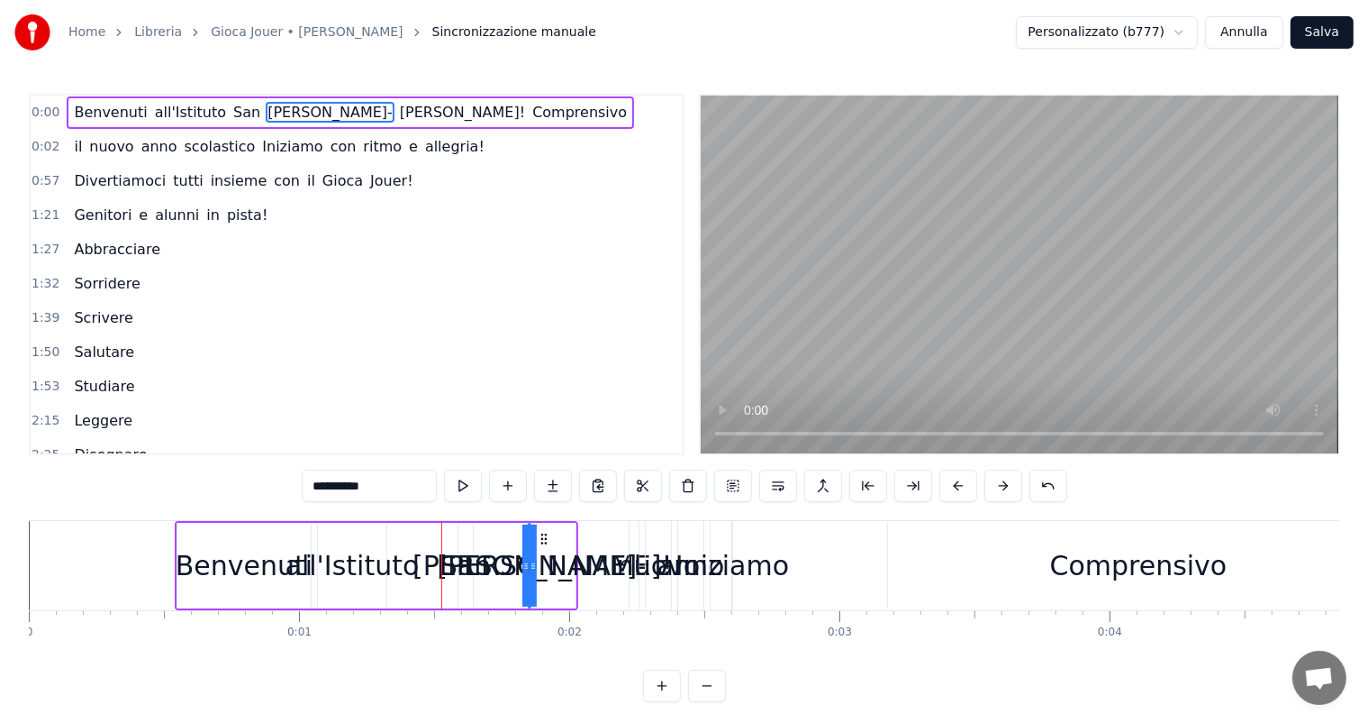
drag, startPoint x: 483, startPoint y: 568, endPoint x: 792, endPoint y: 587, distance: 309.6
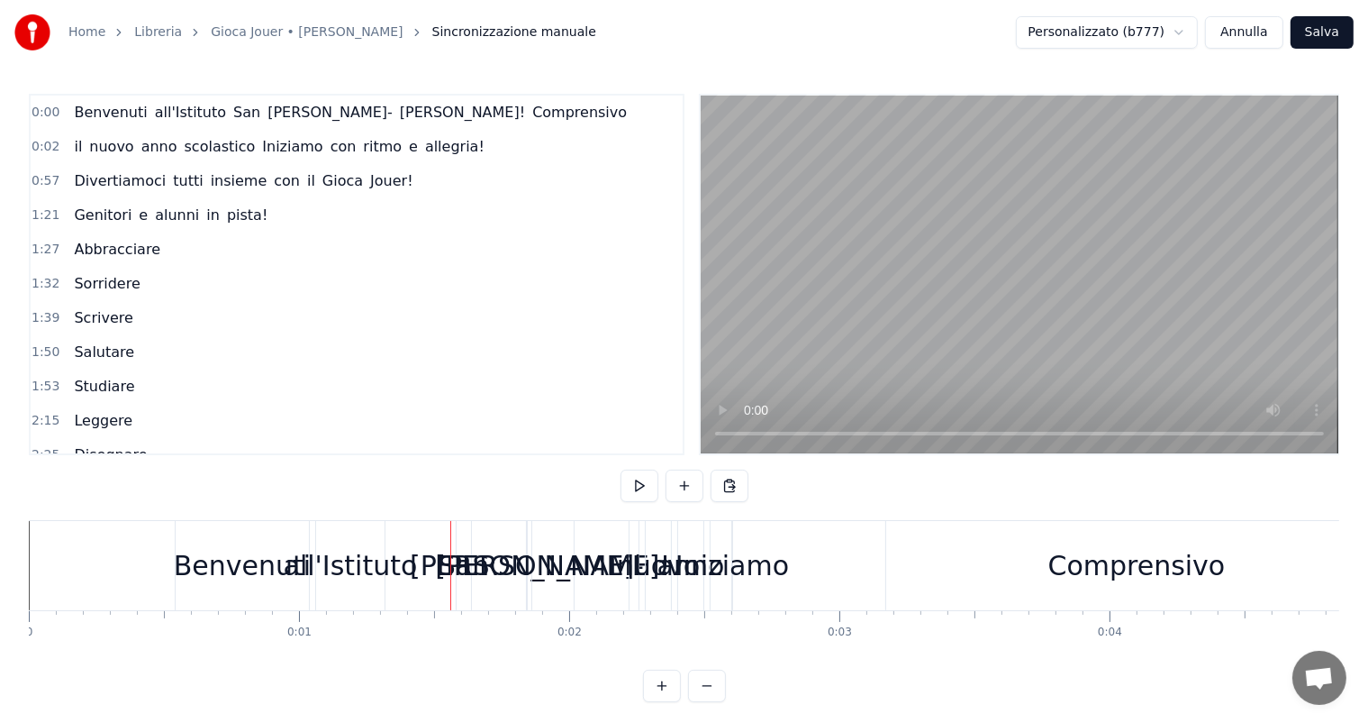
click at [530, 562] on div "Pacelli!" at bounding box center [552, 565] width 235 height 41
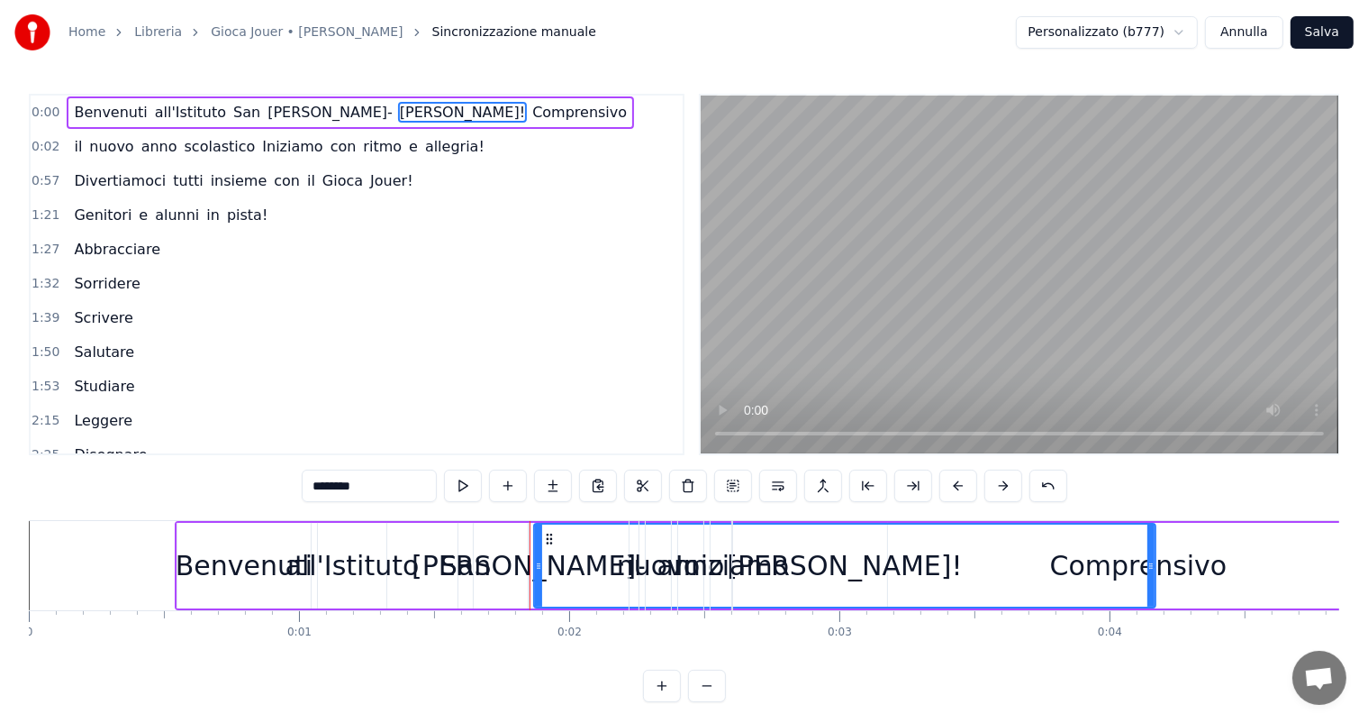
drag, startPoint x: 573, startPoint y: 566, endPoint x: 1154, endPoint y: 537, distance: 581.8
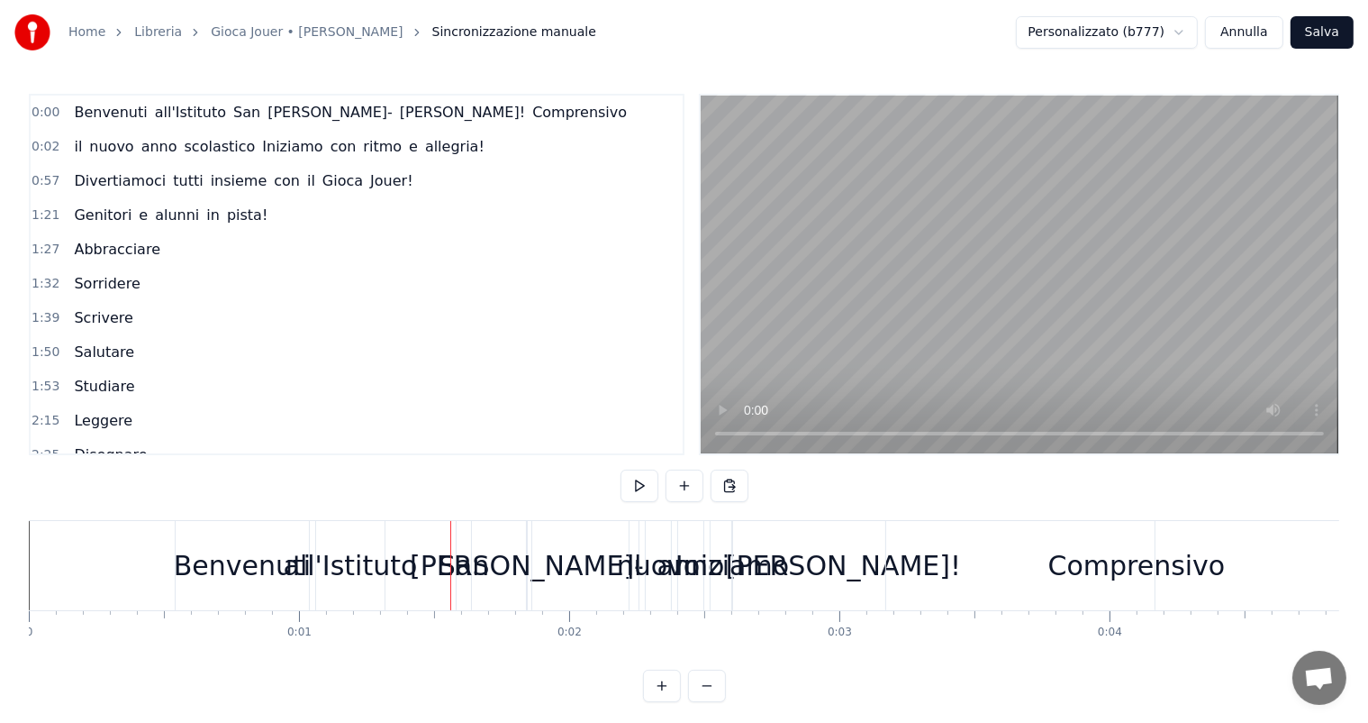
click at [458, 565] on div "San" at bounding box center [464, 565] width 50 height 41
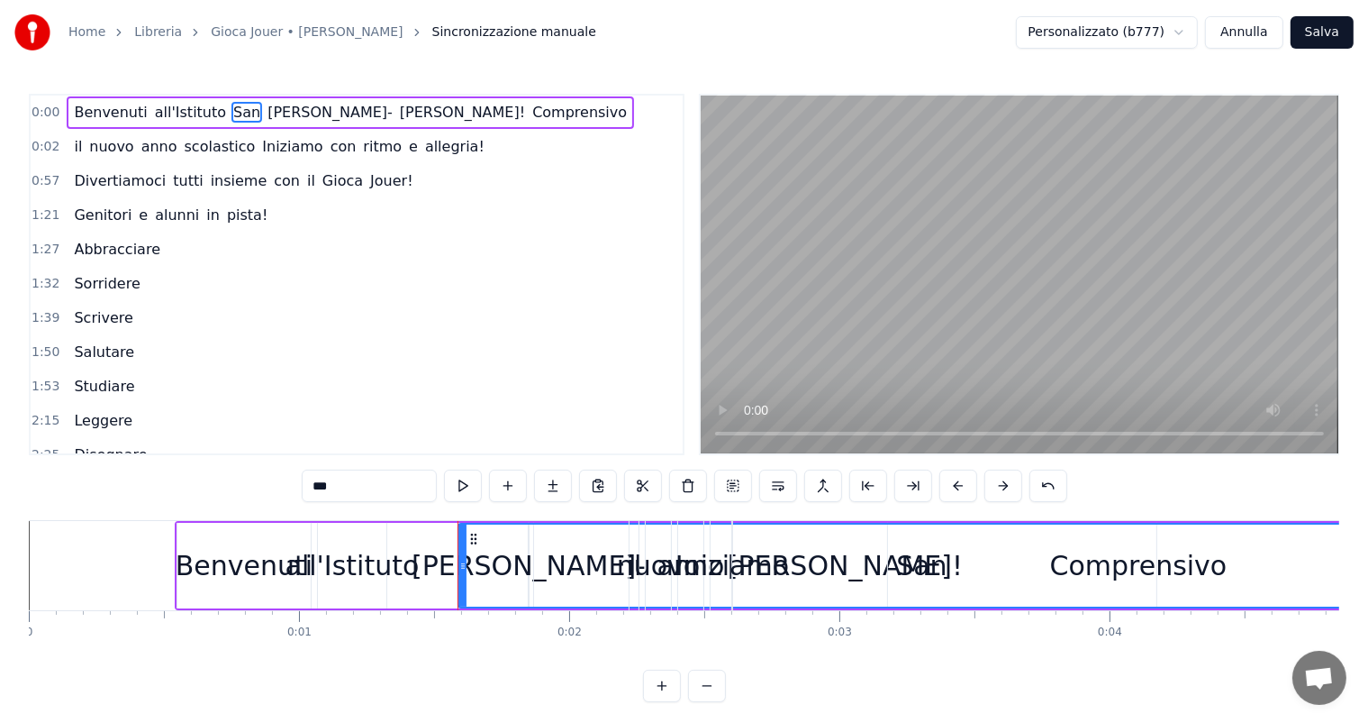
drag, startPoint x: 470, startPoint y: 566, endPoint x: 1383, endPoint y: 604, distance: 913.4
click at [1368, 604] on html "Home Libreria Gioca Jouer • Claudio Cecchetto Sincronizzazione manuale Personal…" at bounding box center [684, 365] width 1368 height 731
click at [497, 564] on div "San" at bounding box center [921, 565] width 925 height 82
click at [569, 569] on div "San" at bounding box center [921, 565] width 925 height 82
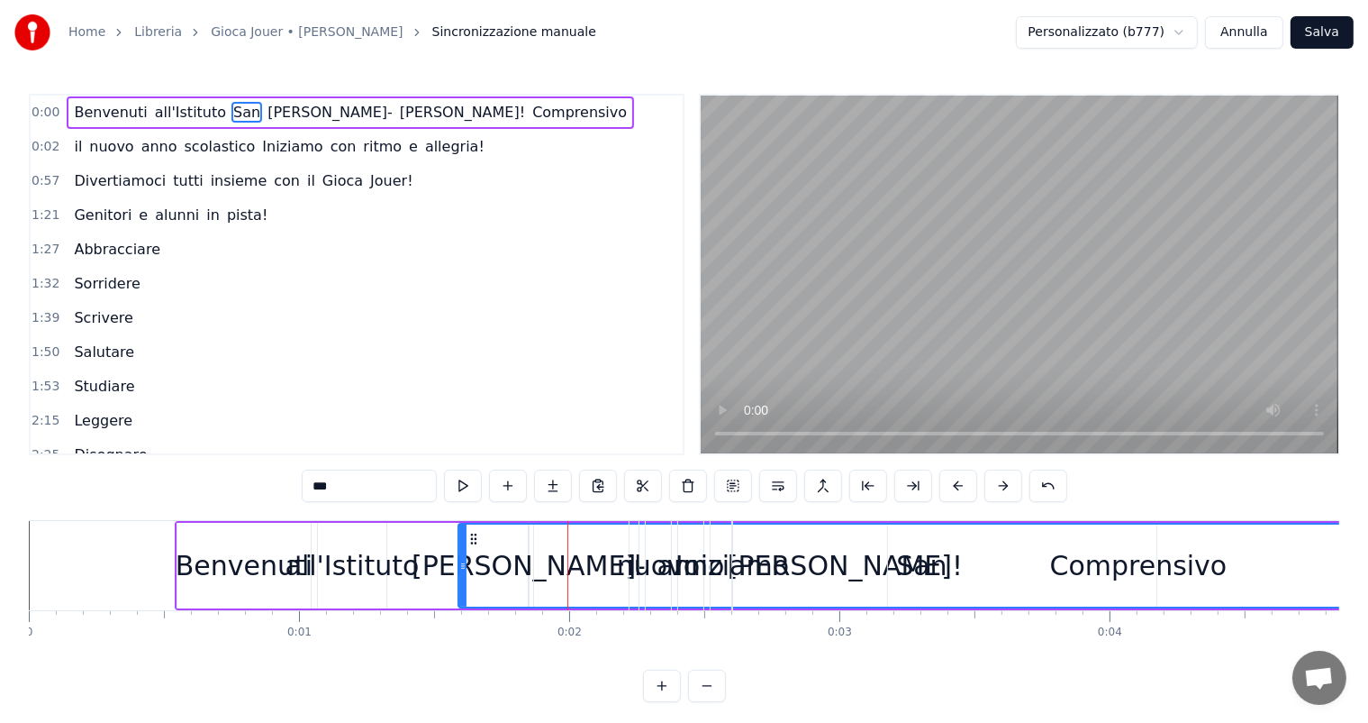
drag, startPoint x: 732, startPoint y: 571, endPoint x: 681, endPoint y: 583, distance: 51.8
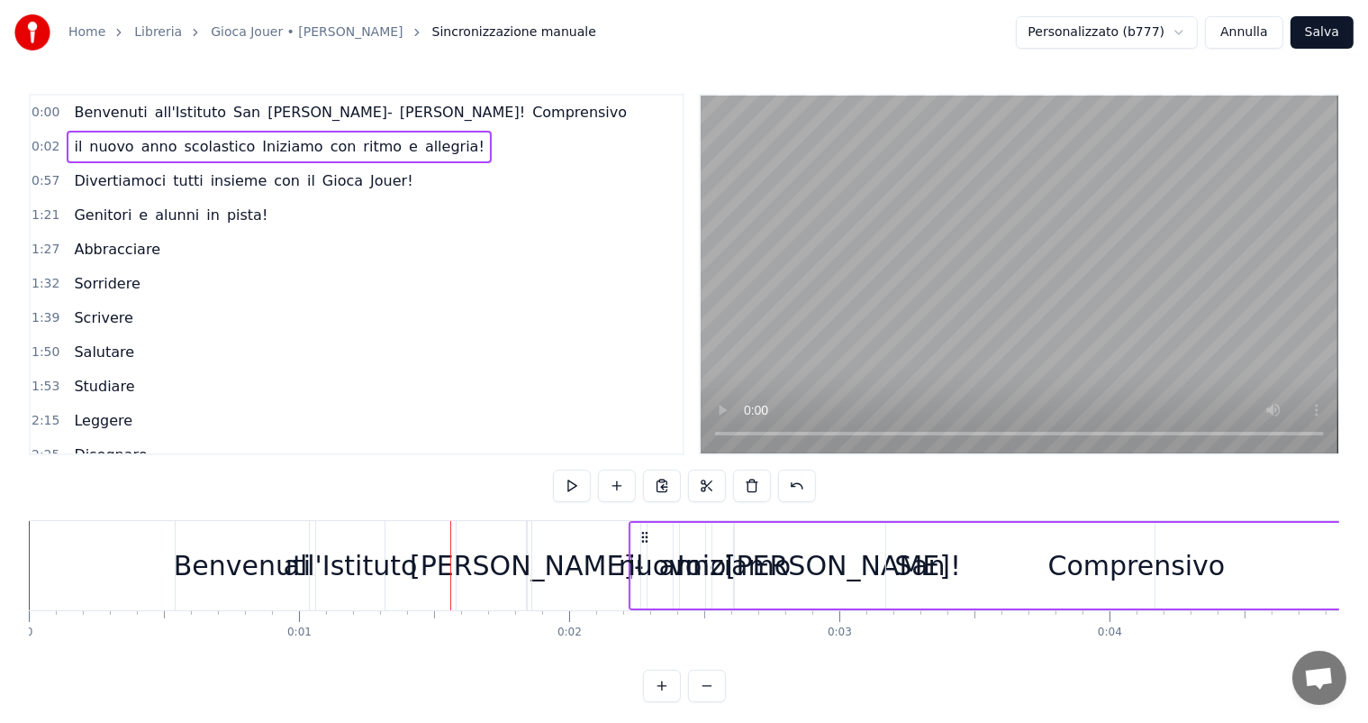
click at [650, 562] on div "nuovo" at bounding box center [661, 565] width 84 height 41
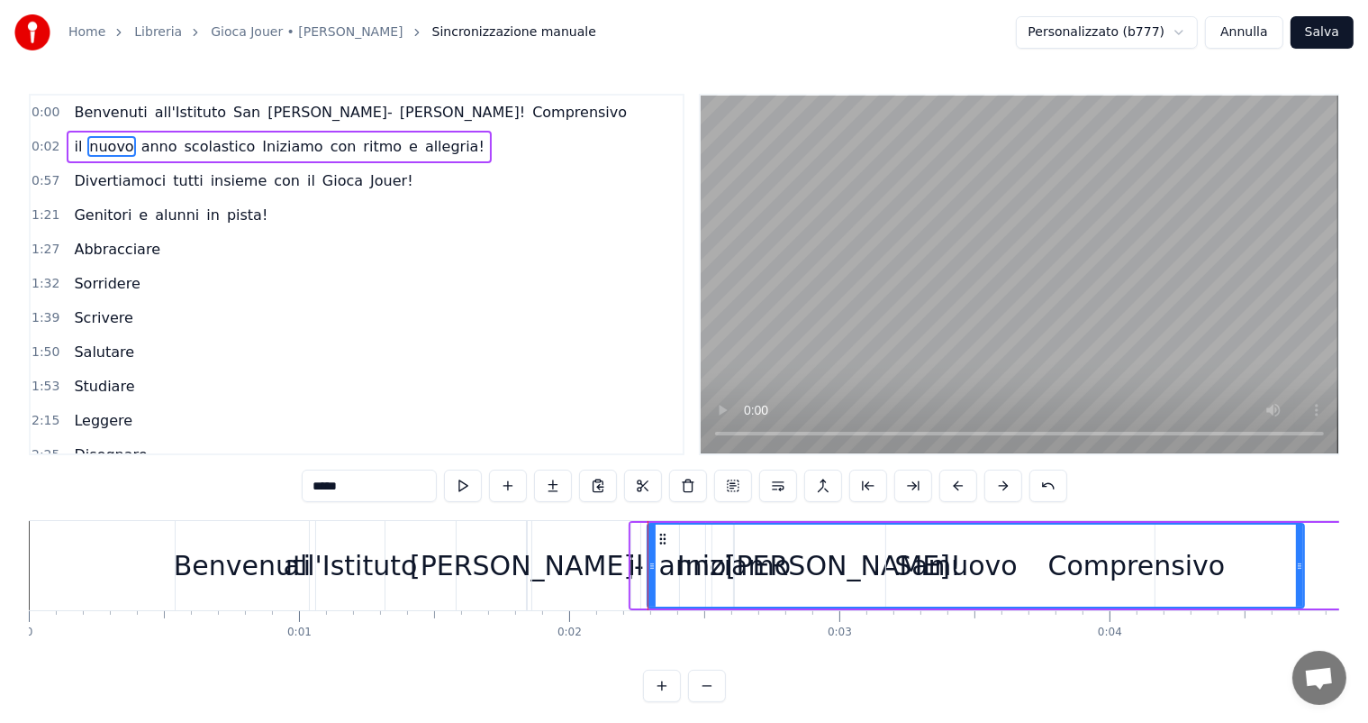
drag, startPoint x: 668, startPoint y: 569, endPoint x: 1300, endPoint y: 522, distance: 633.3
click at [1300, 523] on div "nuovo" at bounding box center [976, 566] width 659 height 86
